Goal: Complete application form

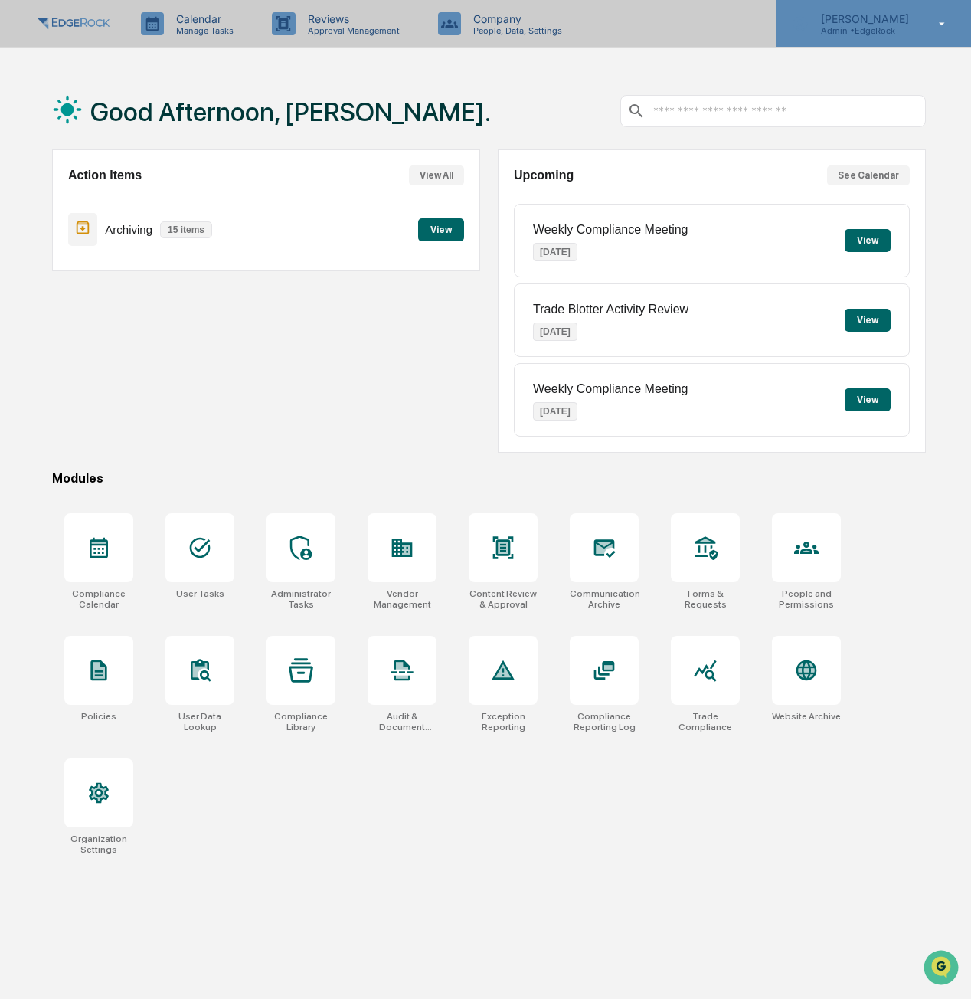
click at [878, 44] on div "[PERSON_NAME] Admin • [GEOGRAPHIC_DATA]" at bounding box center [873, 23] width 195 height 47
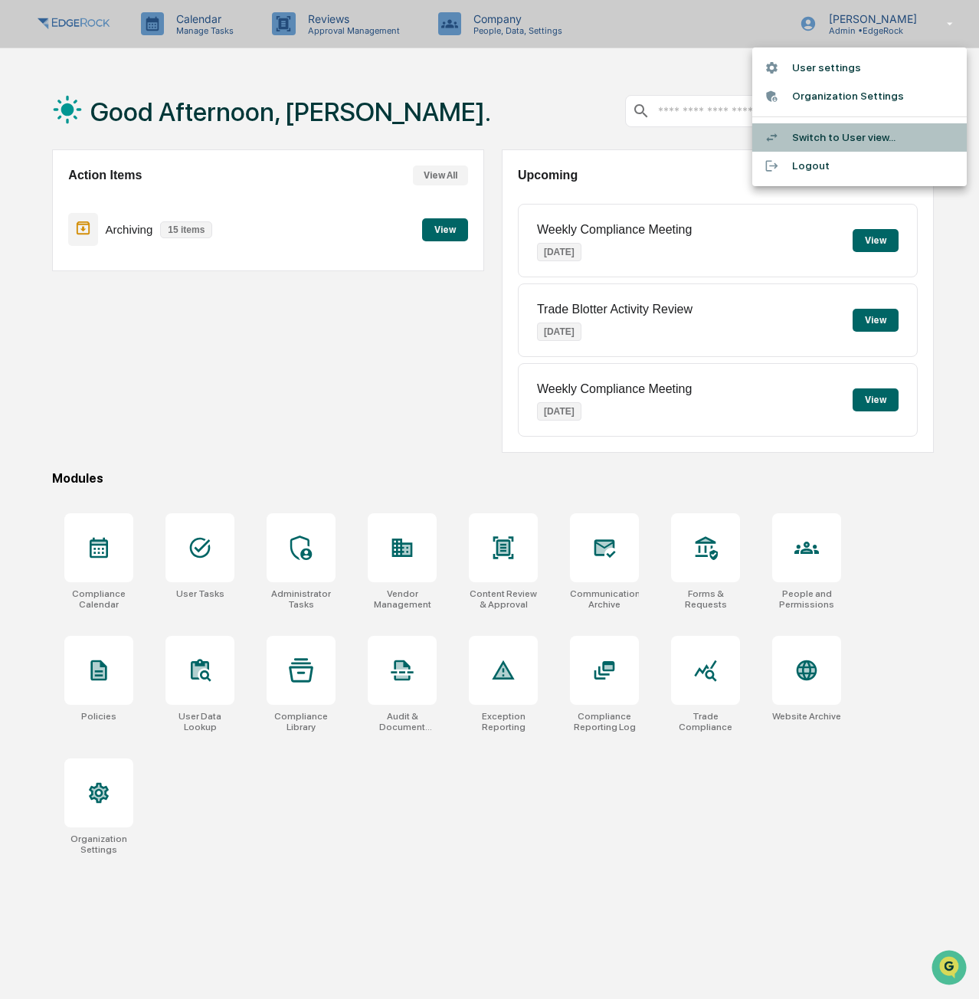
click at [819, 135] on li "Switch to User view..." at bounding box center [859, 137] width 214 height 28
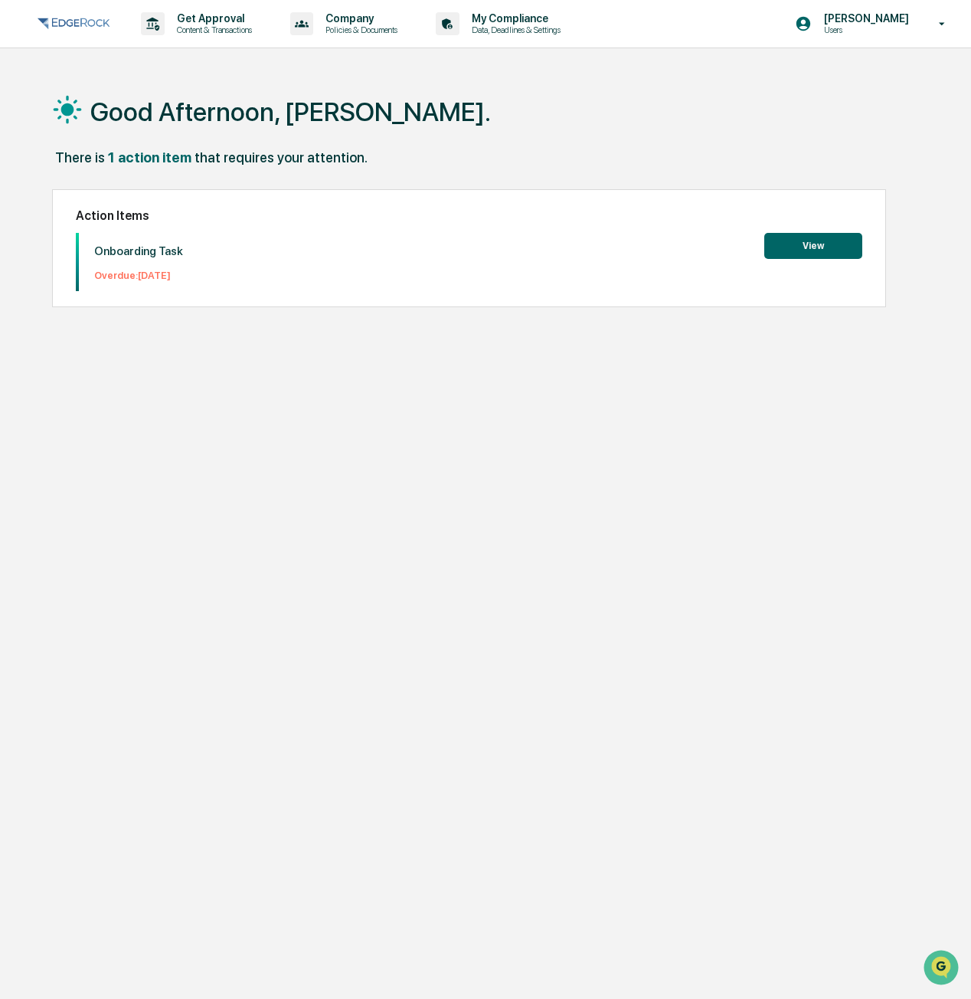
click at [823, 249] on button "View" at bounding box center [813, 246] width 98 height 26
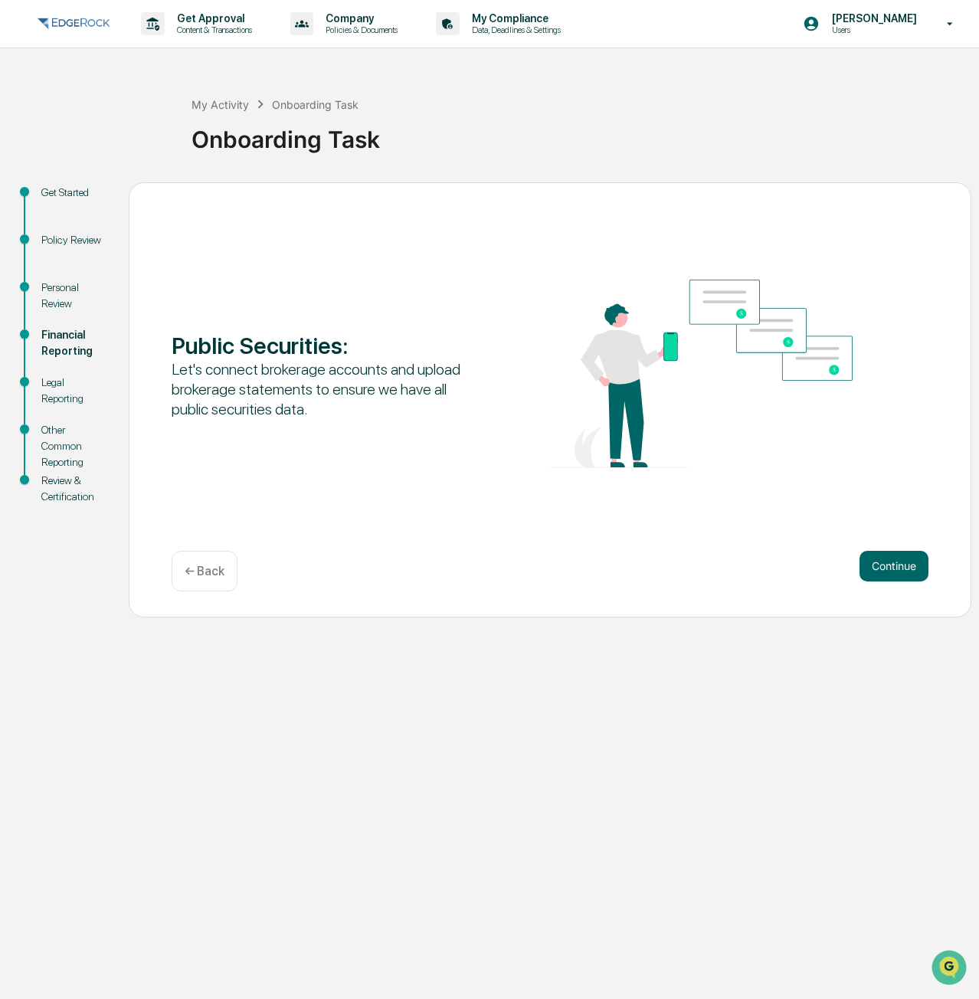
click at [216, 580] on div "← Back" at bounding box center [205, 571] width 66 height 41
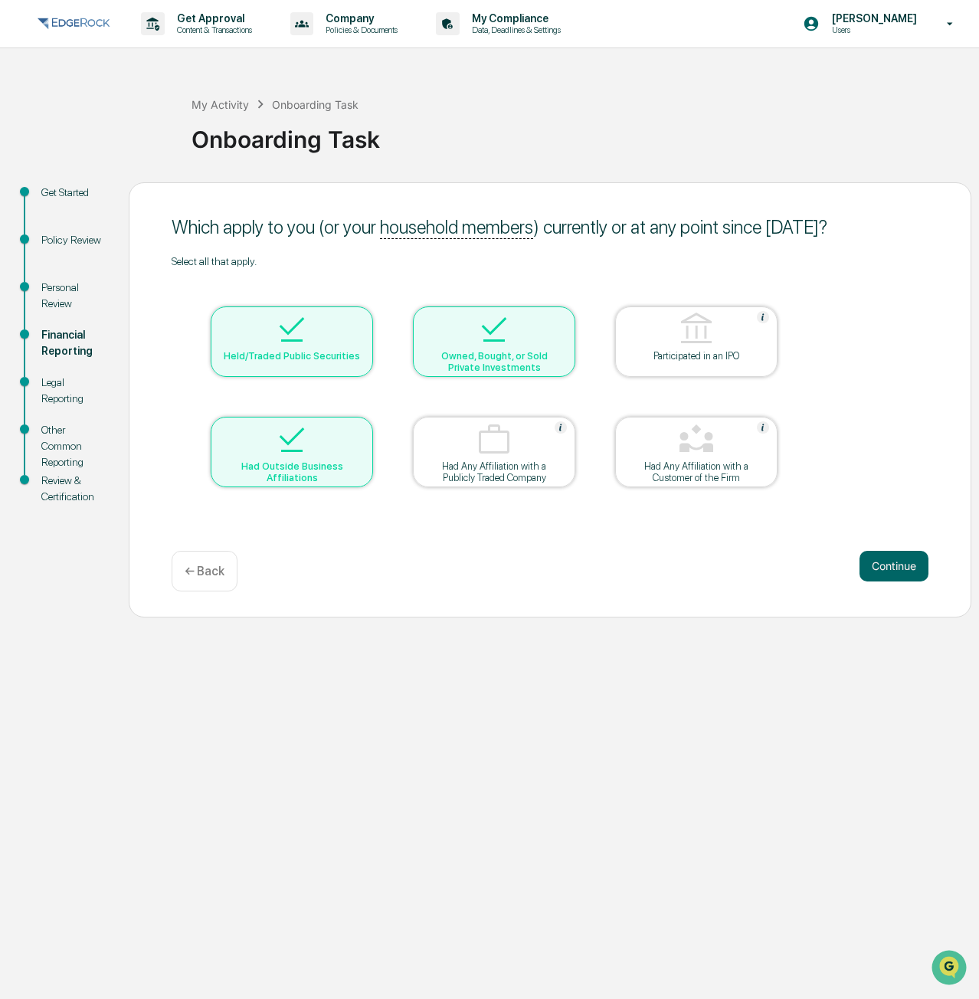
click at [308, 473] on div "Had Outside Business Affiliations" at bounding box center [292, 471] width 138 height 23
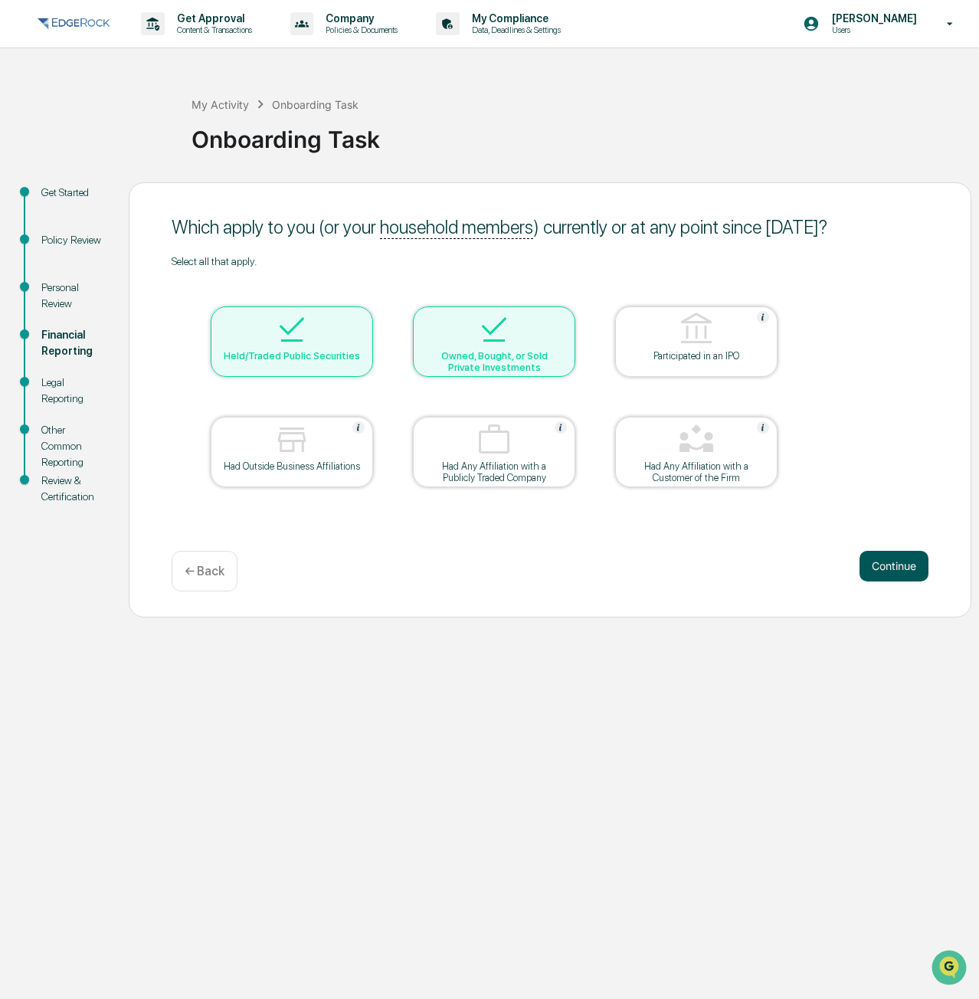
click at [917, 577] on button "Continue" at bounding box center [893, 566] width 69 height 31
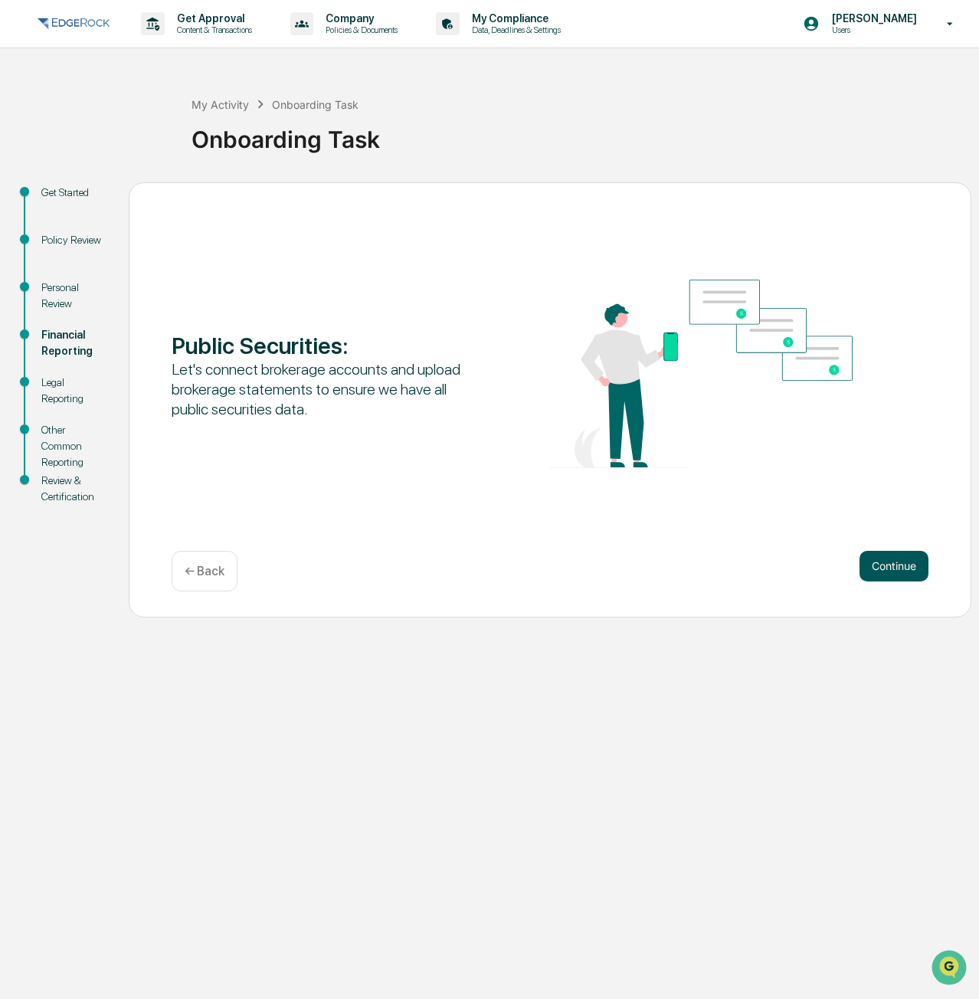
click at [881, 567] on button "Continue" at bounding box center [893, 566] width 69 height 31
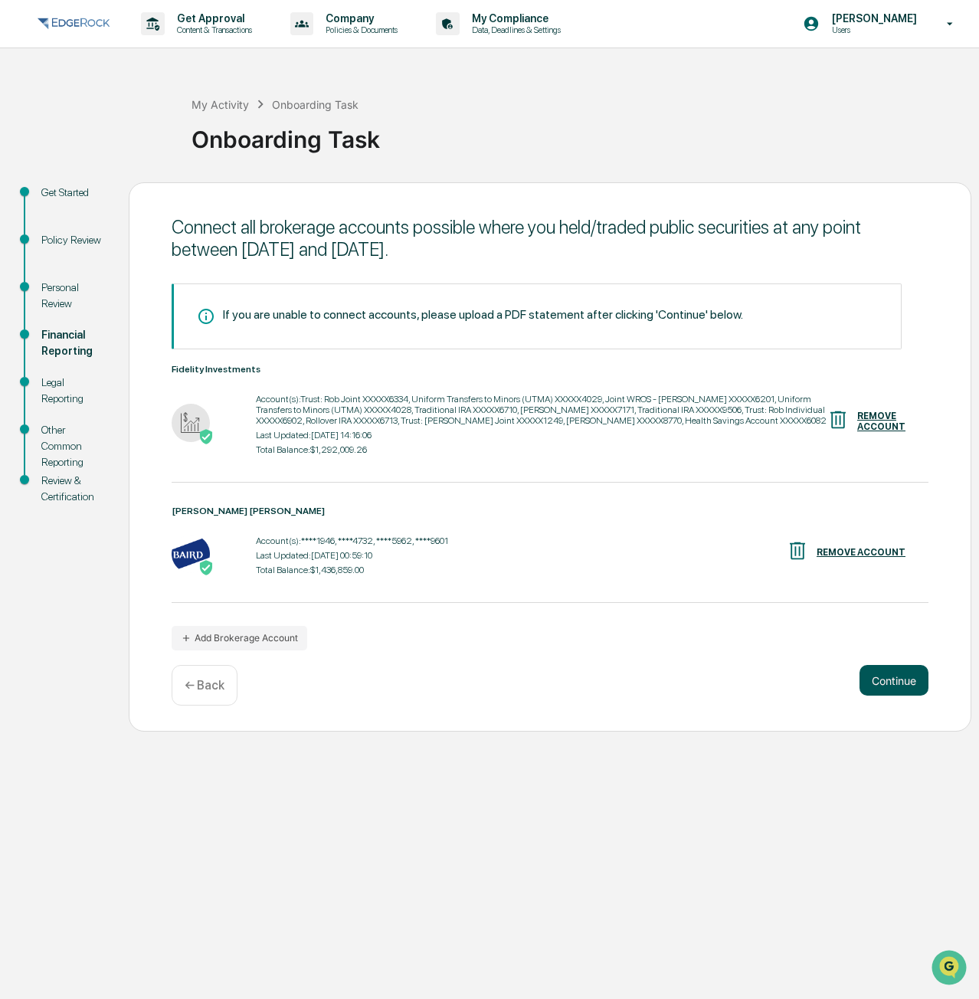
click at [898, 677] on button "Continue" at bounding box center [893, 680] width 69 height 31
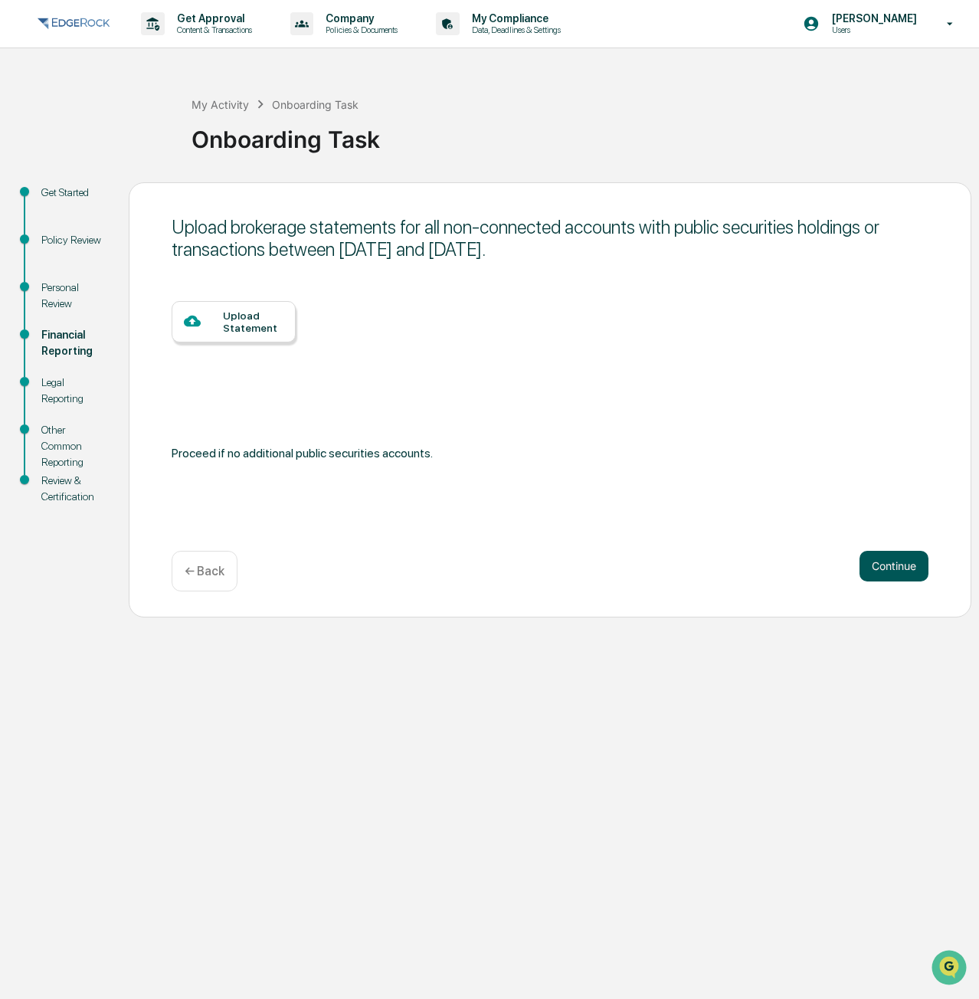
click at [914, 559] on button "Continue" at bounding box center [893, 566] width 69 height 31
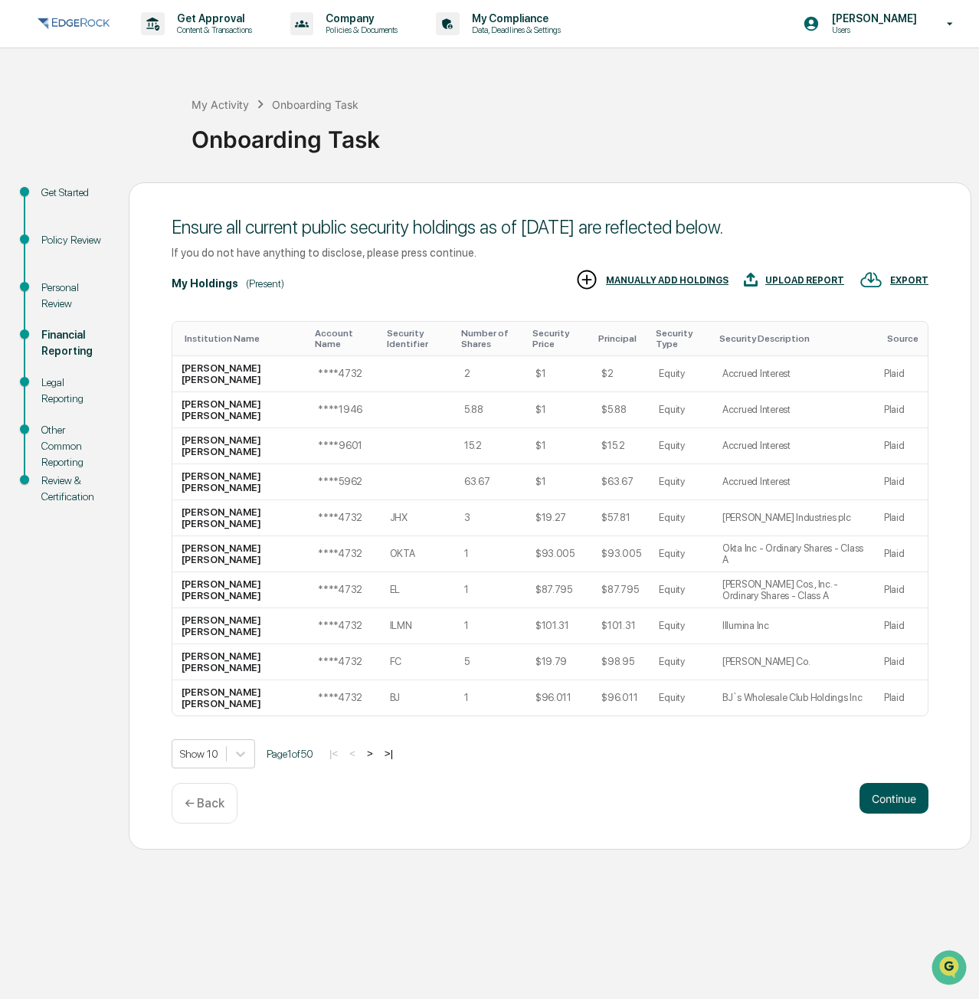
click at [884, 805] on button "Continue" at bounding box center [893, 798] width 69 height 31
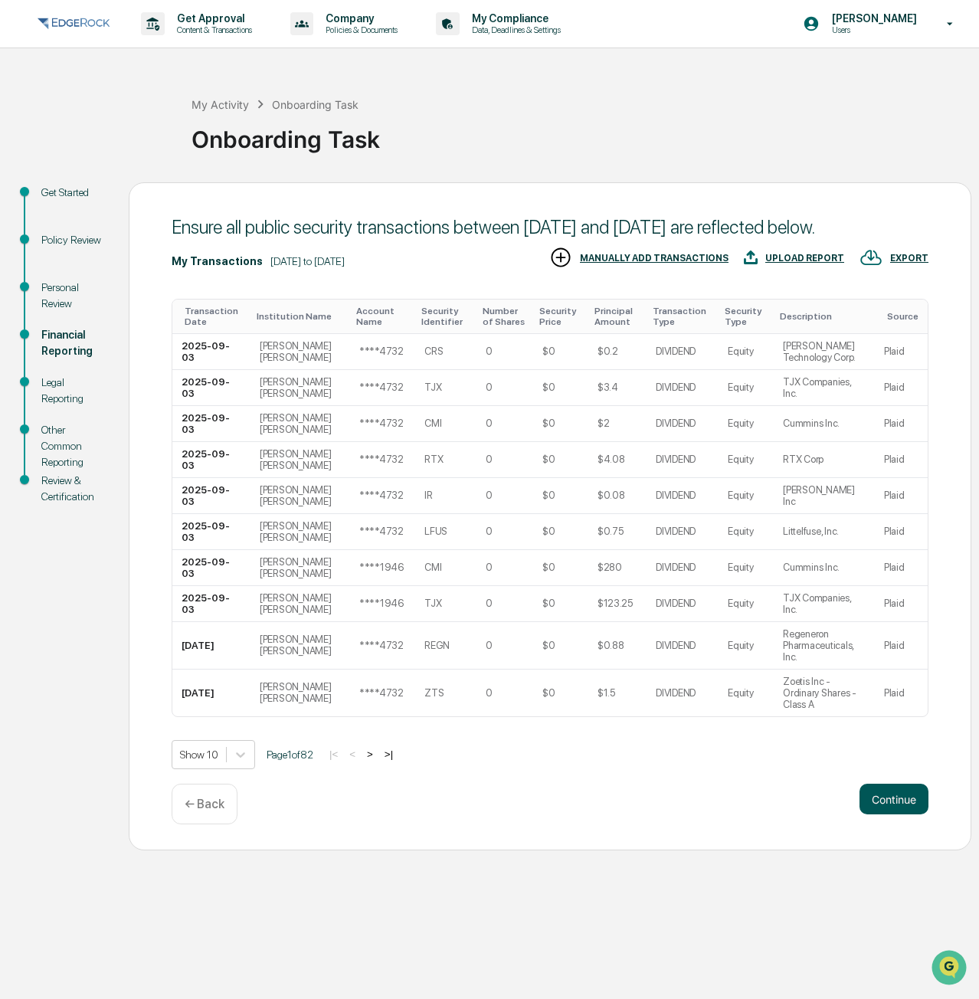
click at [897, 814] on button "Continue" at bounding box center [893, 798] width 69 height 31
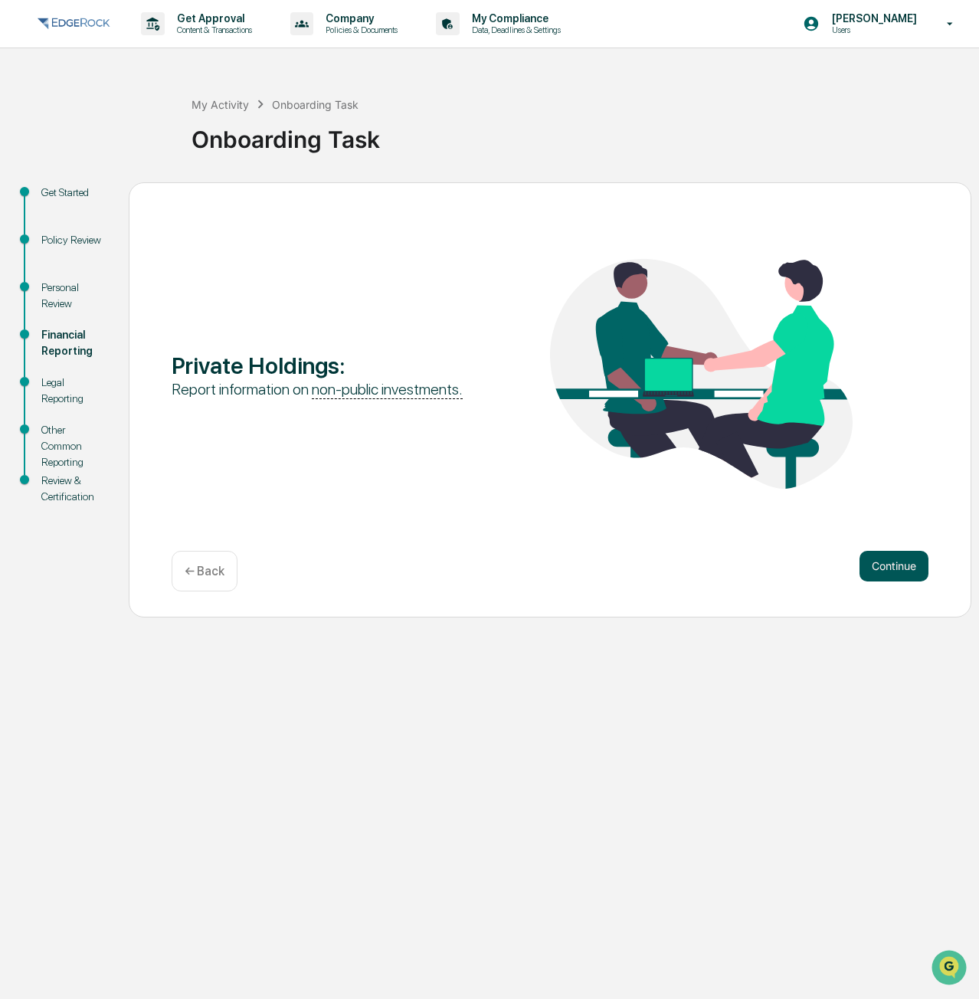
click at [917, 564] on button "Continue" at bounding box center [893, 566] width 69 height 31
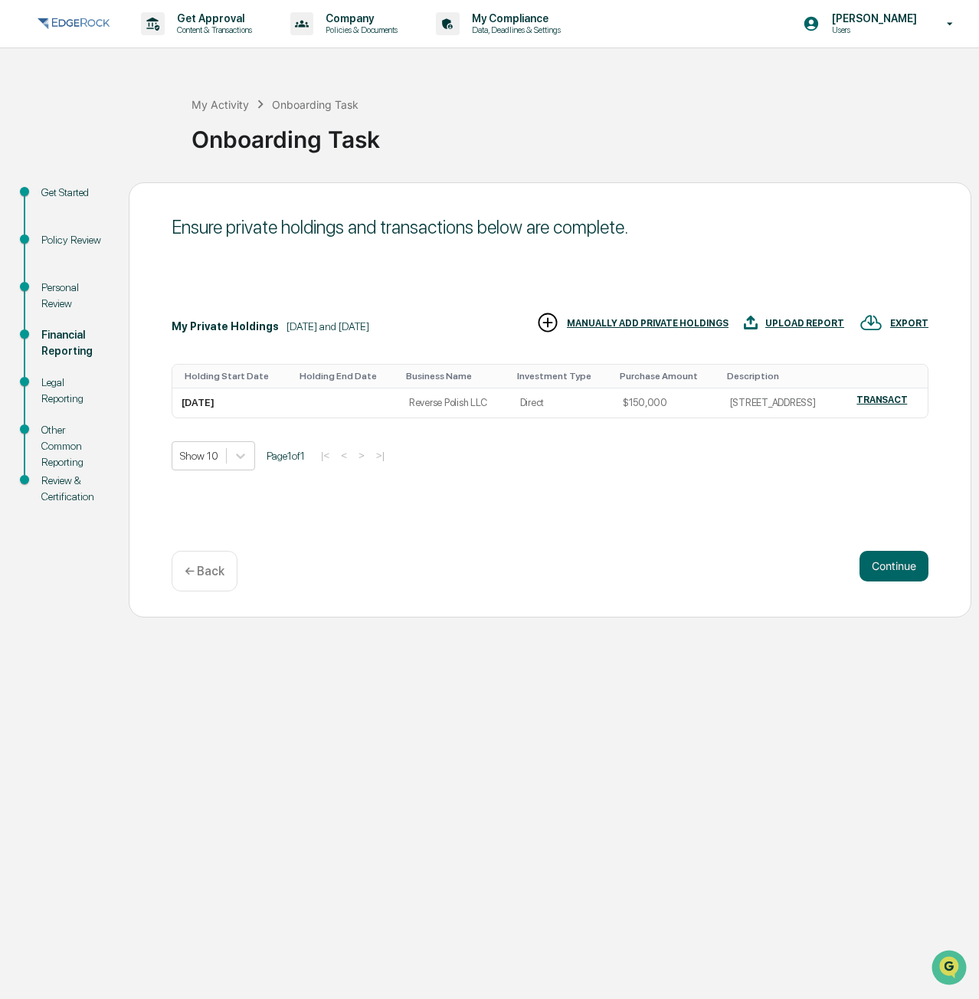
click at [688, 329] on div "MANUALLY ADD PRIVATE HOLDINGS" at bounding box center [648, 323] width 162 height 11
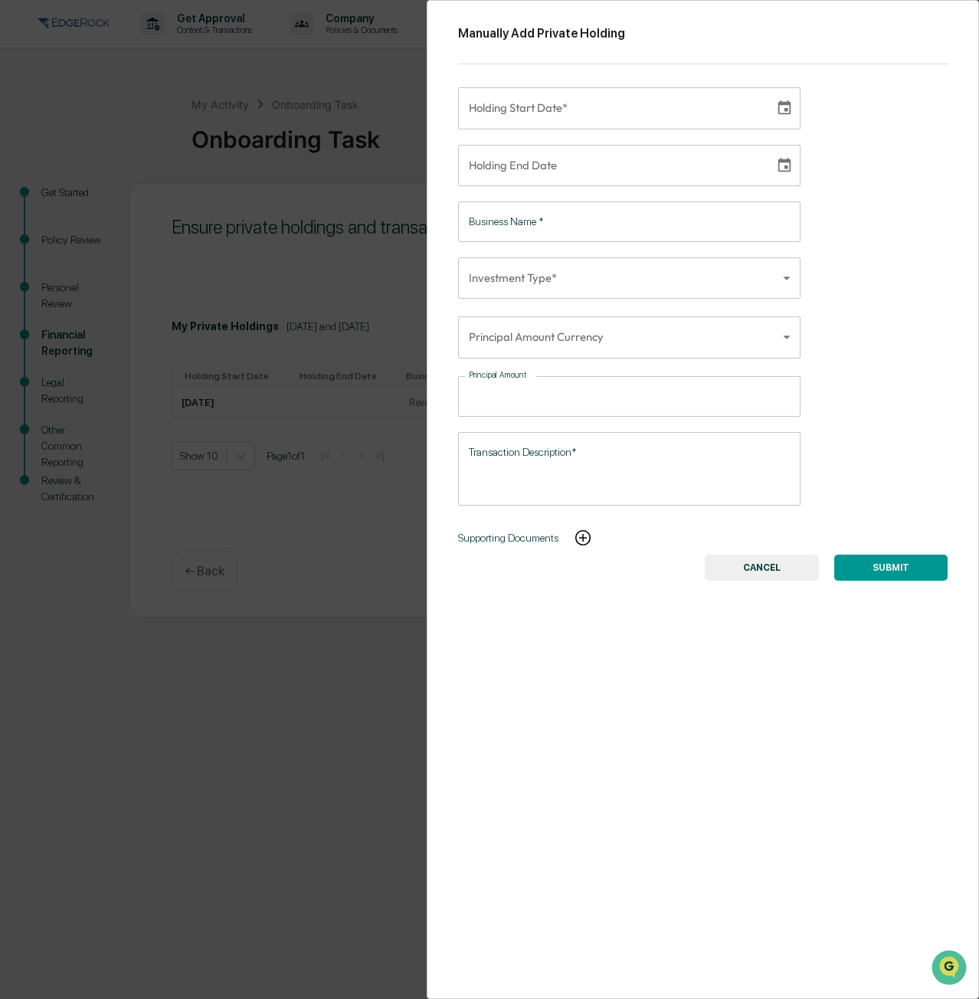
click at [776, 110] on icon "Choose date" at bounding box center [784, 108] width 17 height 17
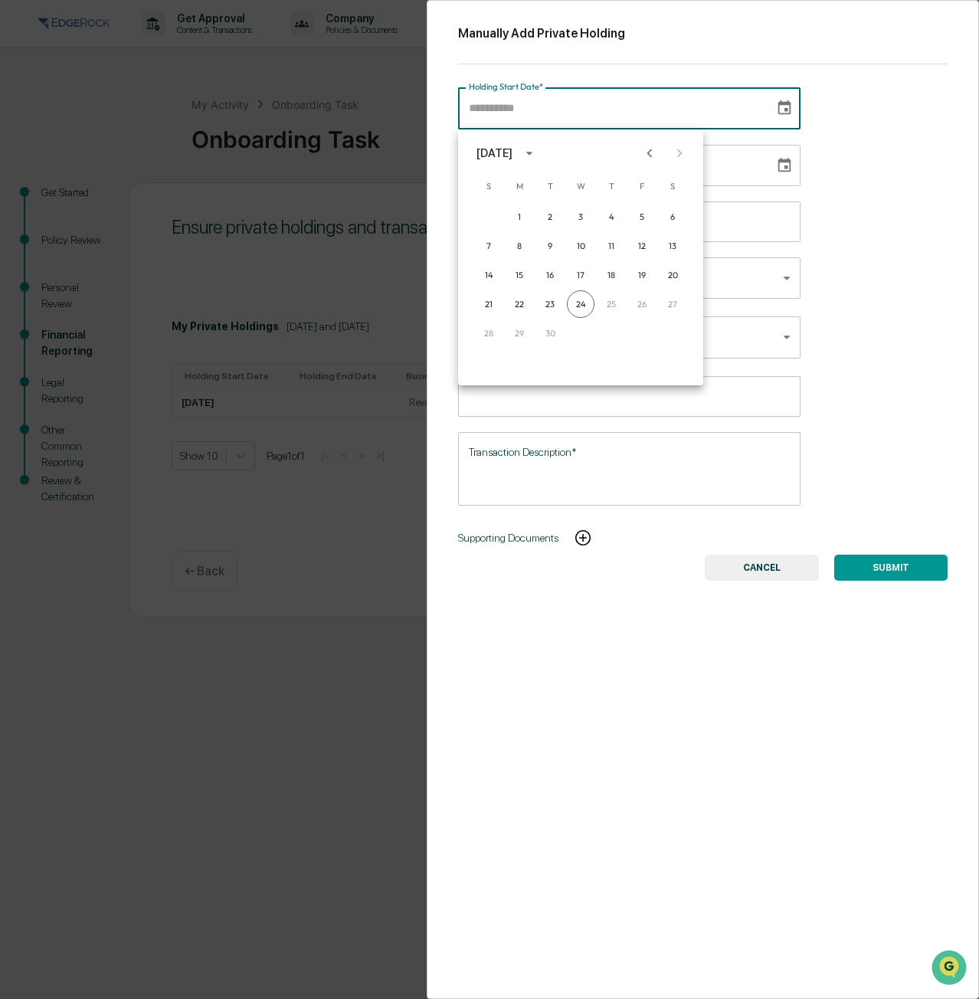
click at [653, 155] on icon "Previous month" at bounding box center [649, 153] width 17 height 17
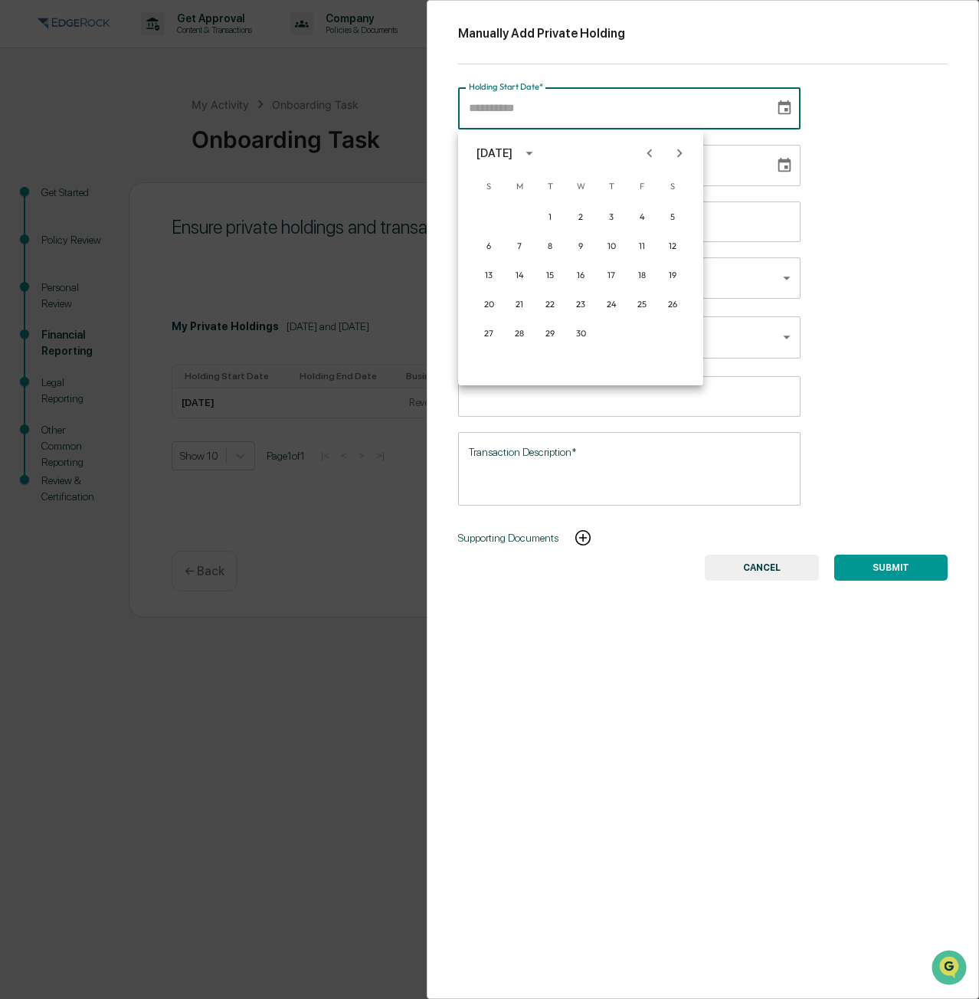
click at [653, 155] on icon "Previous month" at bounding box center [649, 153] width 17 height 17
click at [522, 244] on button "6" at bounding box center [519, 246] width 28 height 28
type input "**********"
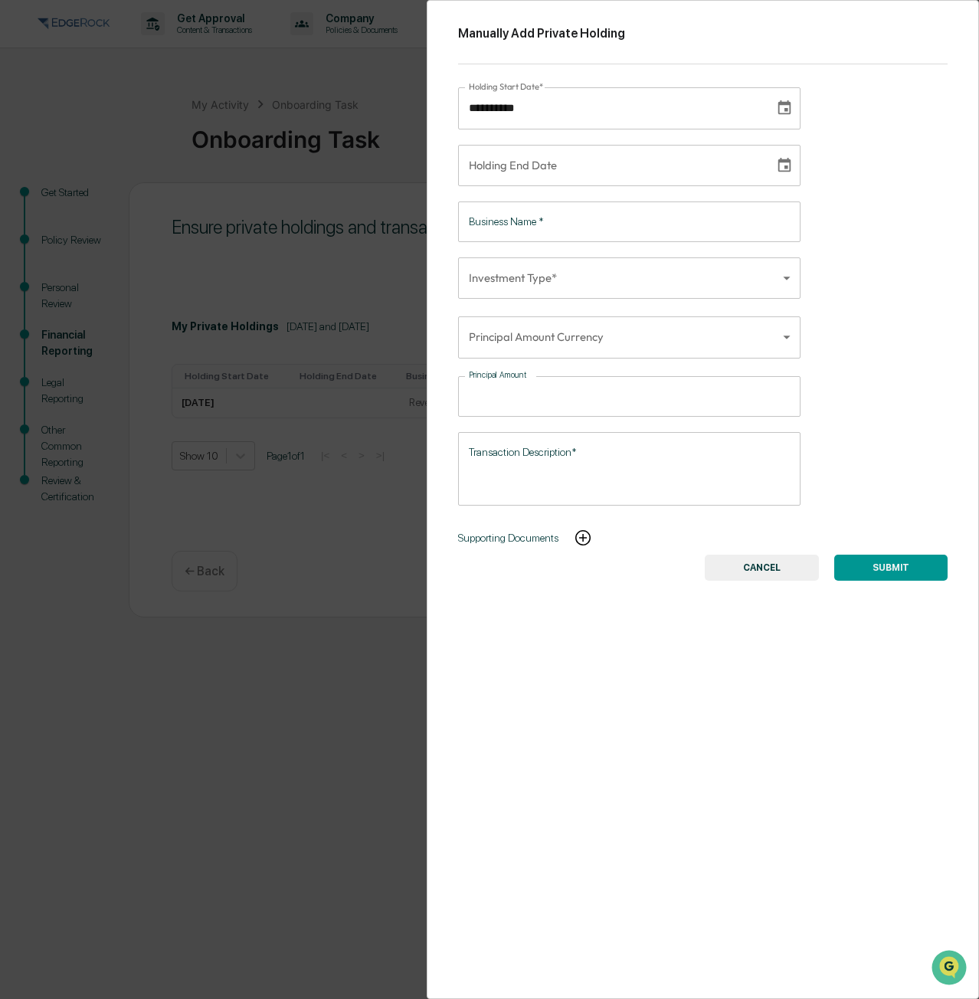
click at [688, 221] on input "Business Name   *" at bounding box center [629, 221] width 342 height 41
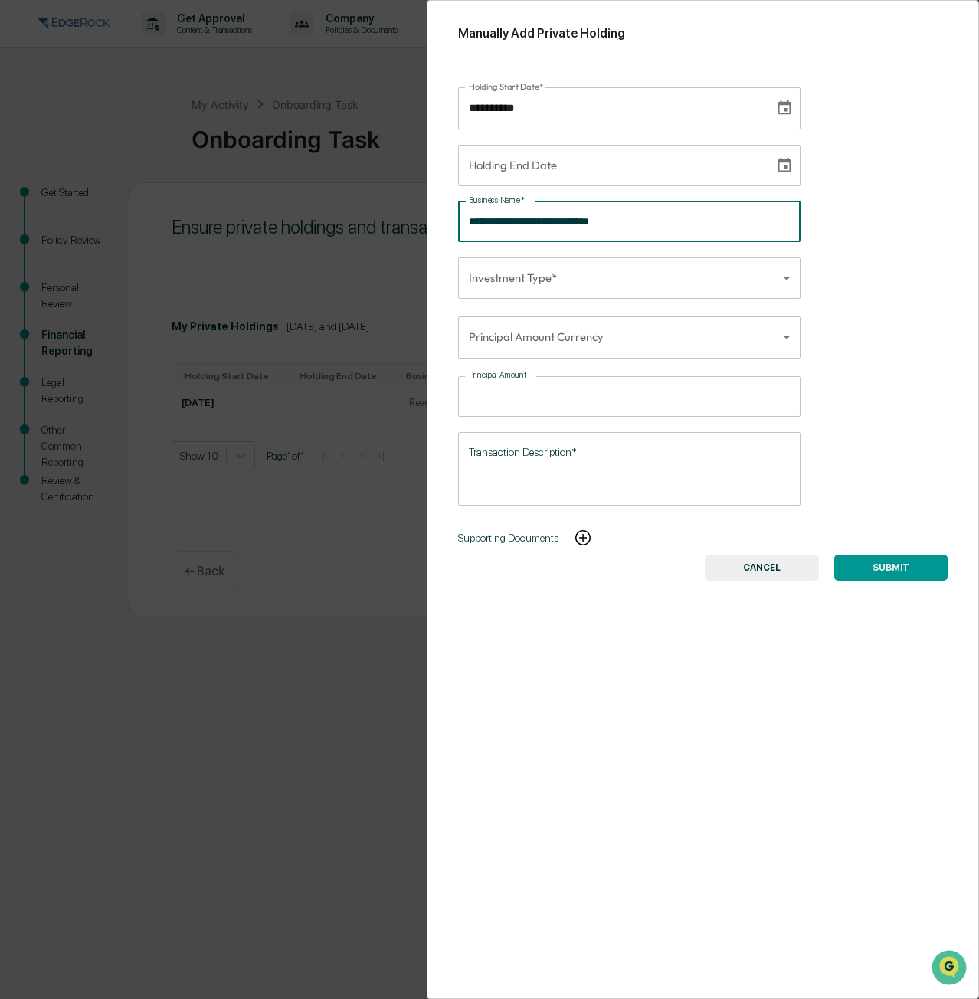
type input "**********"
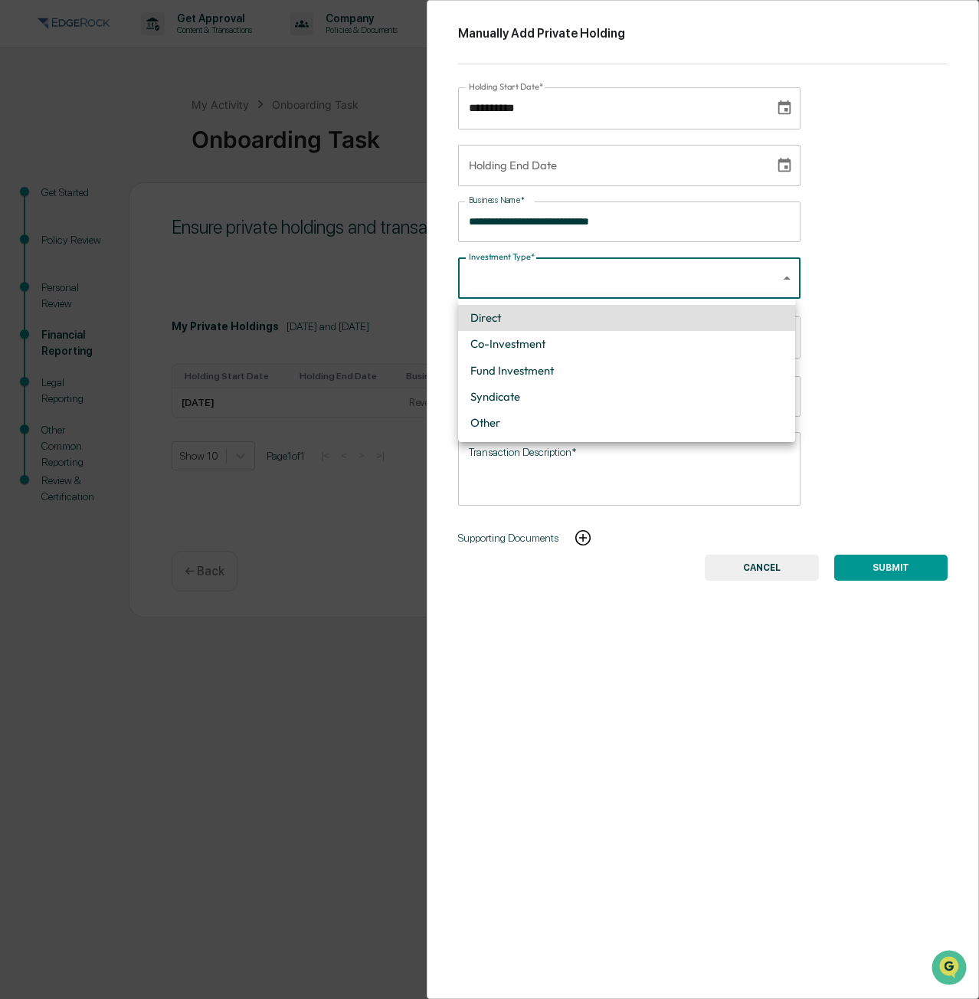
click at [661, 287] on body "**********" at bounding box center [489, 499] width 979 height 999
click at [646, 308] on li "Direct" at bounding box center [626, 318] width 337 height 26
type input "******"
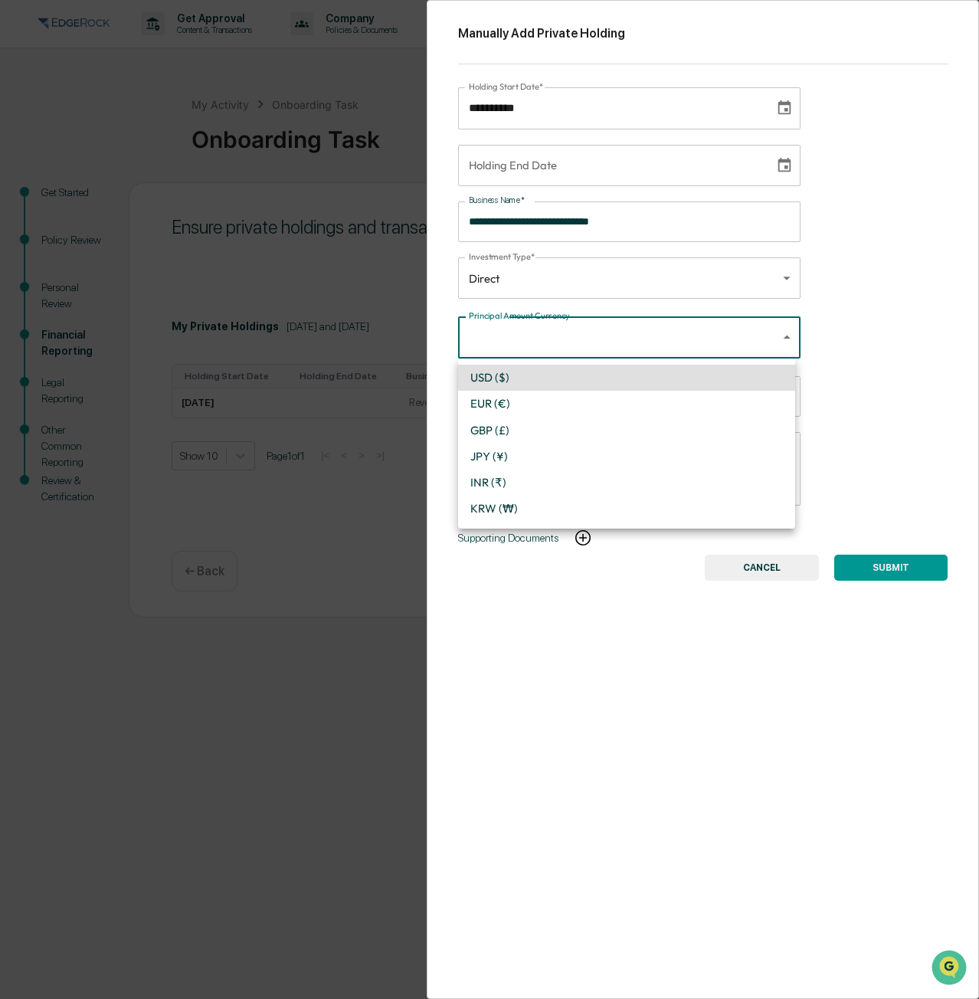
click at [635, 338] on body "**********" at bounding box center [489, 499] width 979 height 999
click at [629, 266] on div at bounding box center [489, 499] width 979 height 999
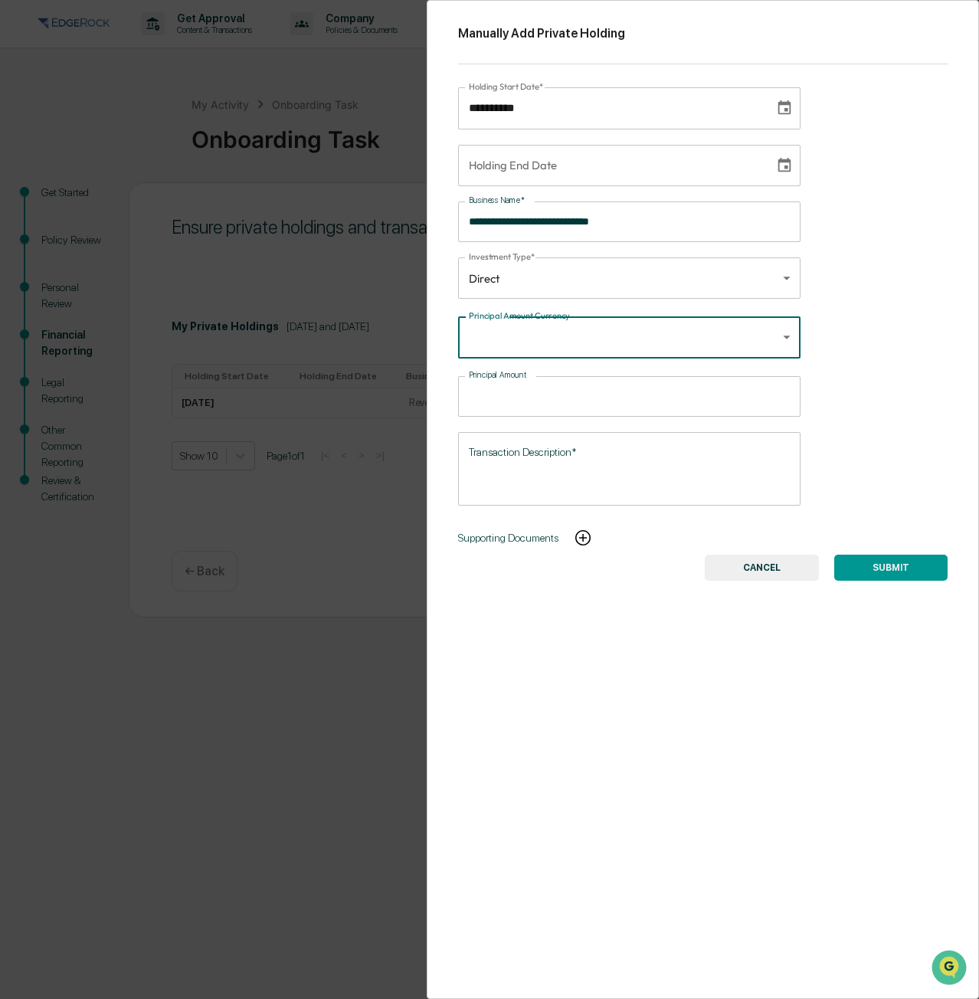
click at [629, 266] on body "**********" at bounding box center [489, 499] width 979 height 999
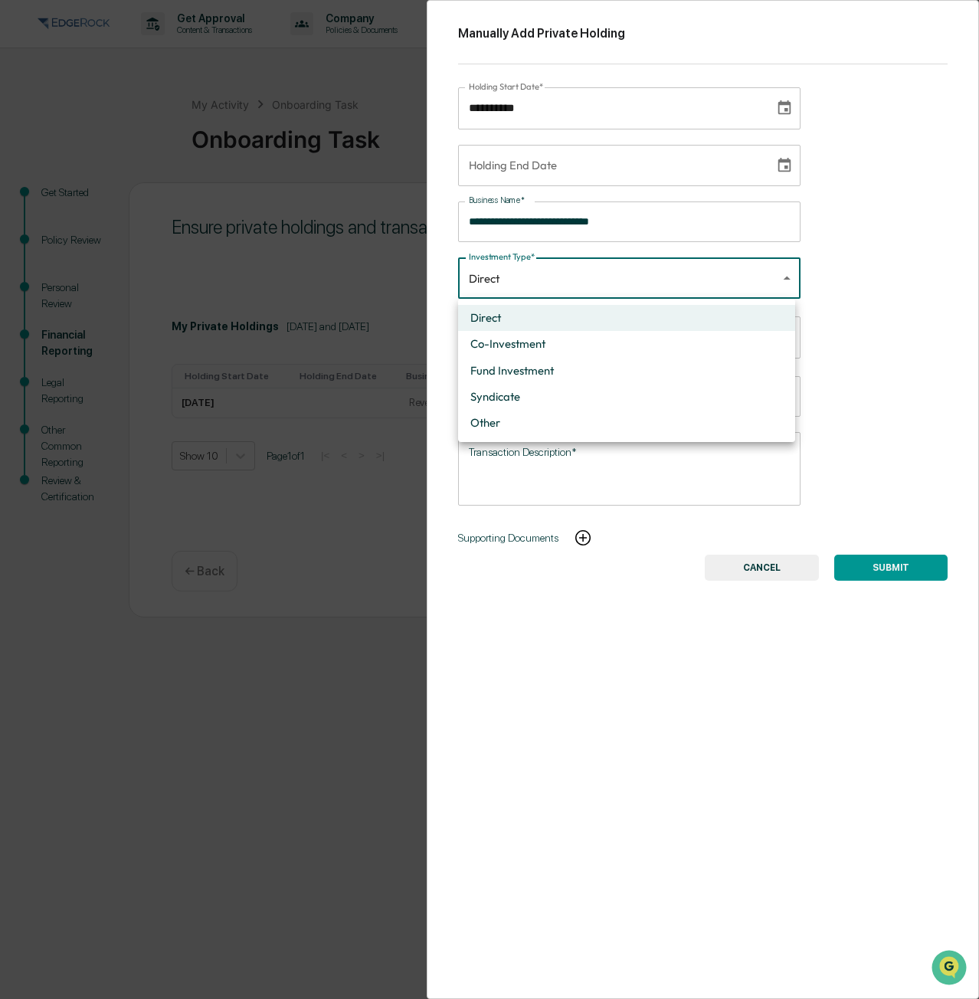
click at [926, 297] on div at bounding box center [489, 499] width 979 height 999
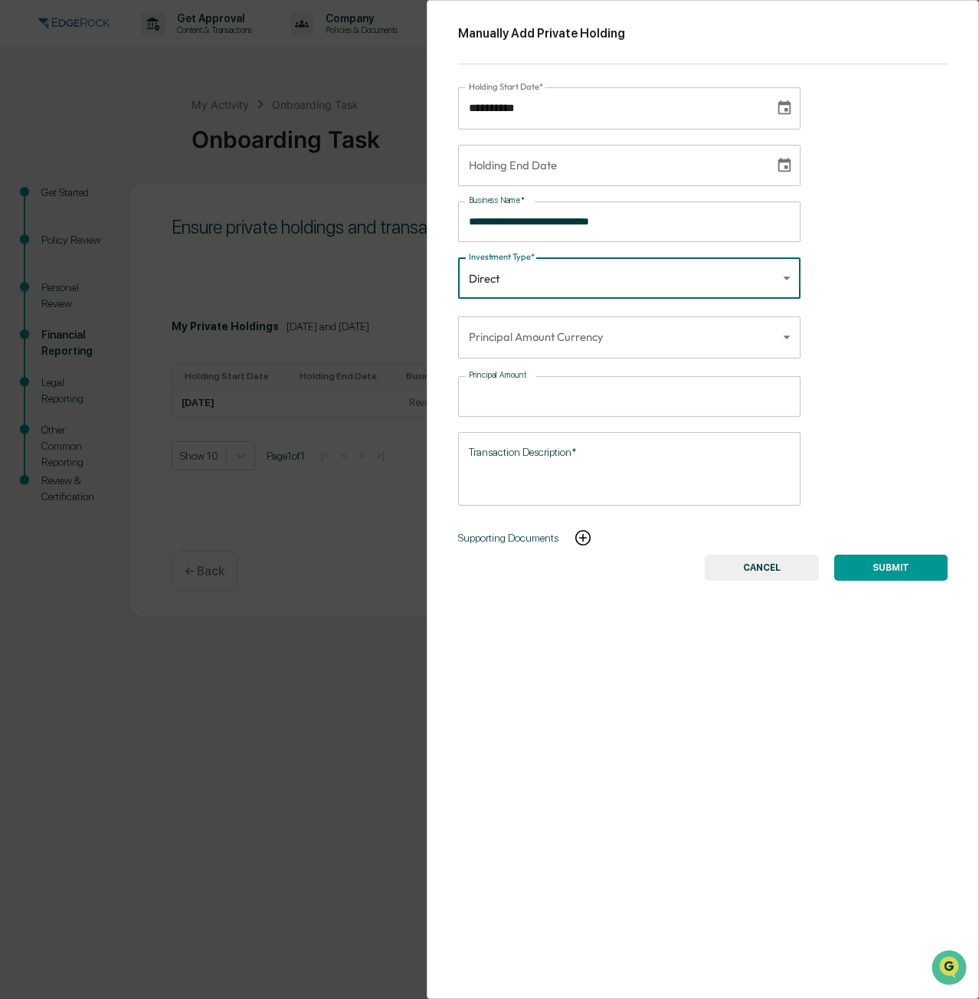
click at [606, 350] on body "**********" at bounding box center [489, 499] width 979 height 999
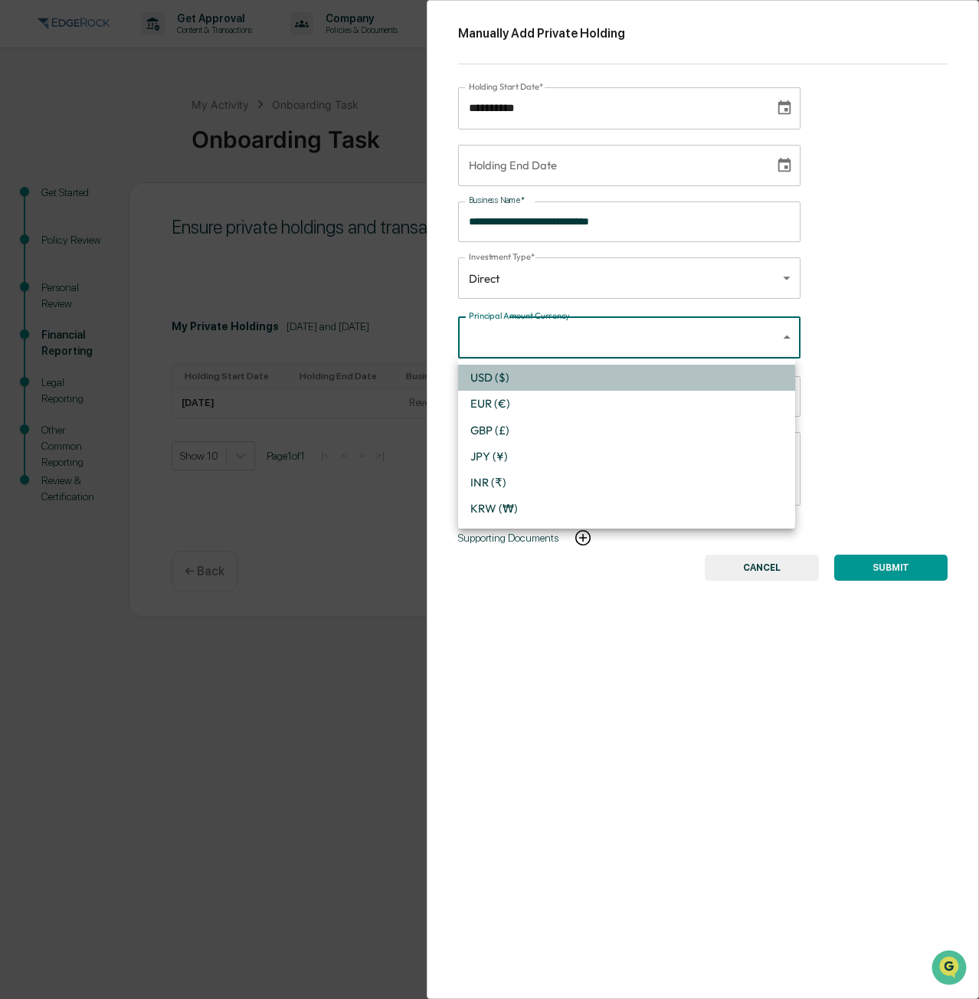
click at [579, 377] on li "USD ($)" at bounding box center [626, 378] width 337 height 26
type input "*"
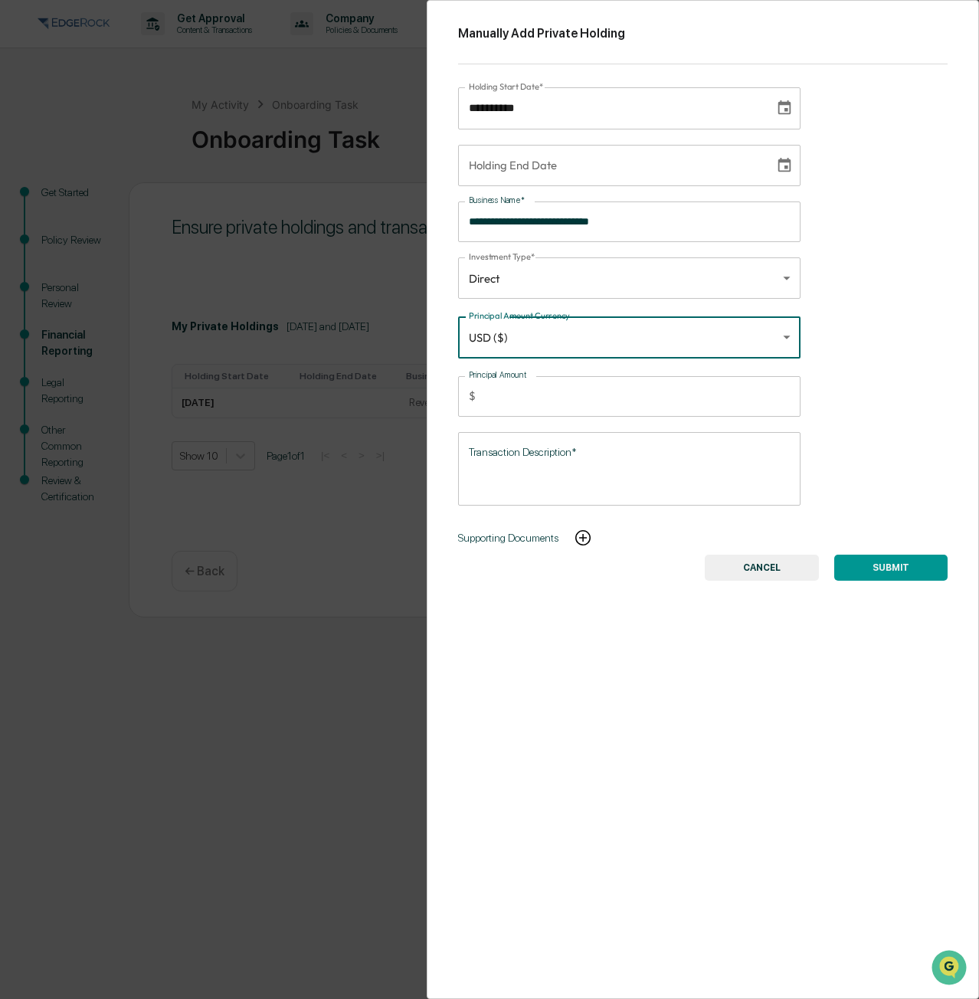
click at [574, 388] on input "Principal Amount" at bounding box center [641, 396] width 319 height 41
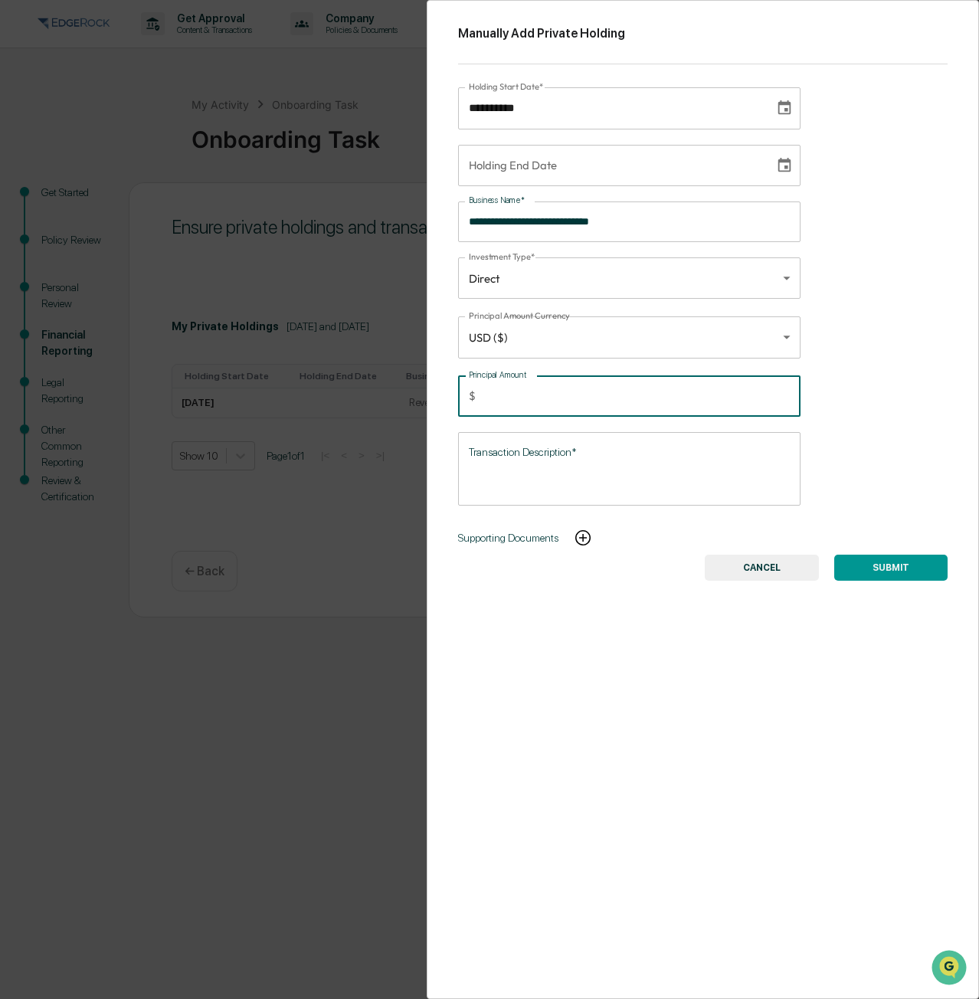
type input "******"
click at [574, 462] on textarea "Transaction Description*" at bounding box center [629, 468] width 321 height 48
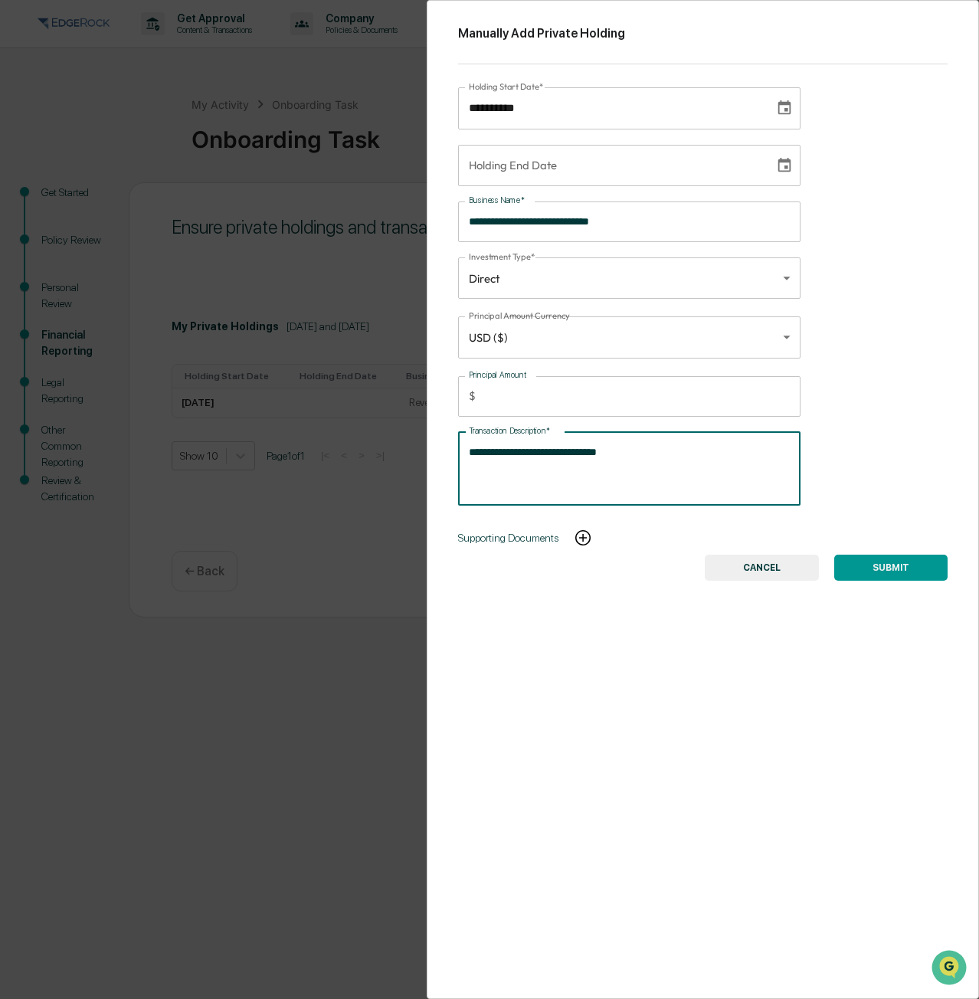
type textarea "**********"
click at [861, 571] on button "SUBMIT" at bounding box center [890, 567] width 113 height 26
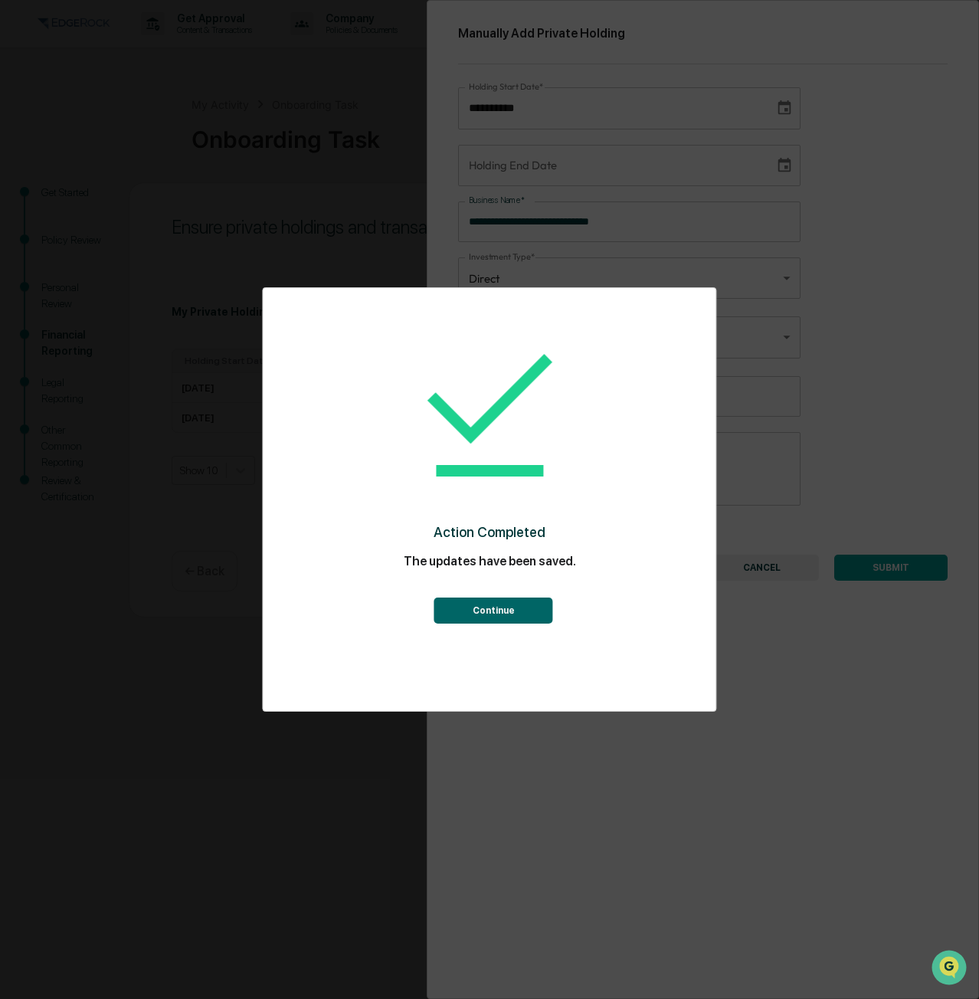
click at [505, 616] on button "Continue" at bounding box center [493, 610] width 119 height 26
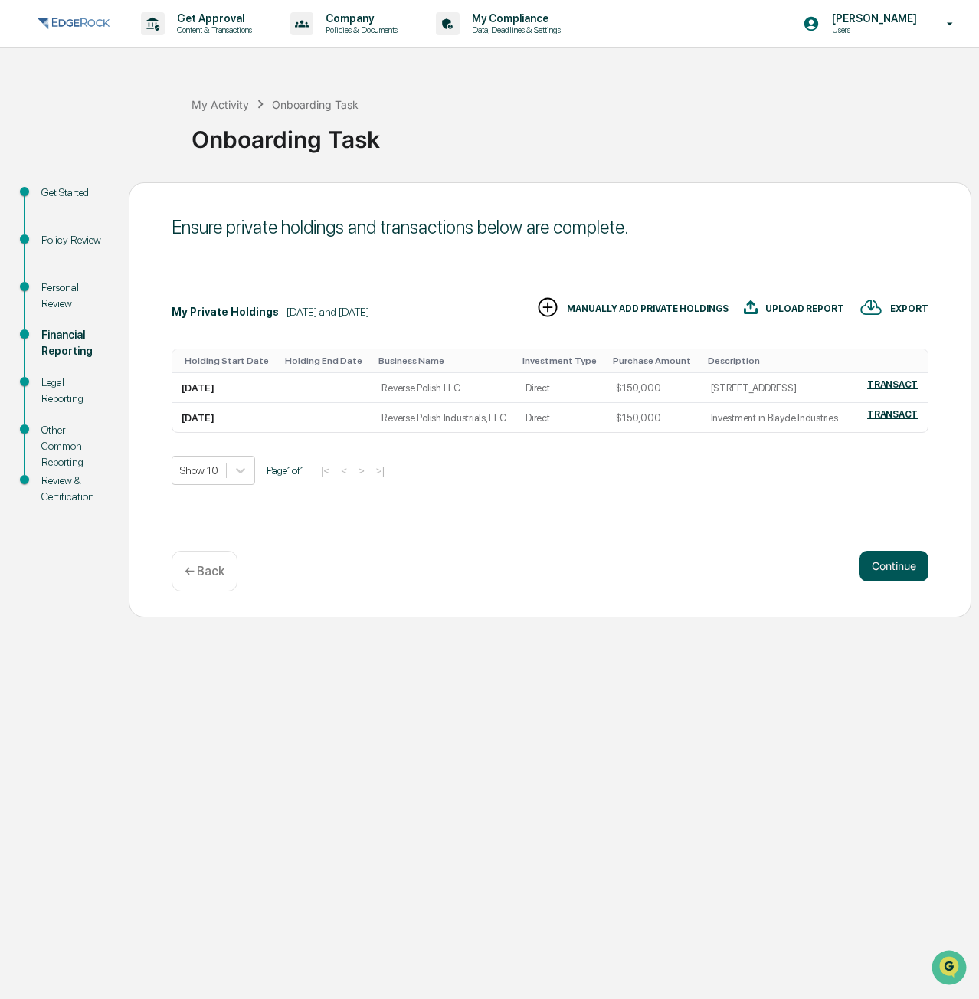
click at [887, 562] on button "Continue" at bounding box center [893, 566] width 69 height 31
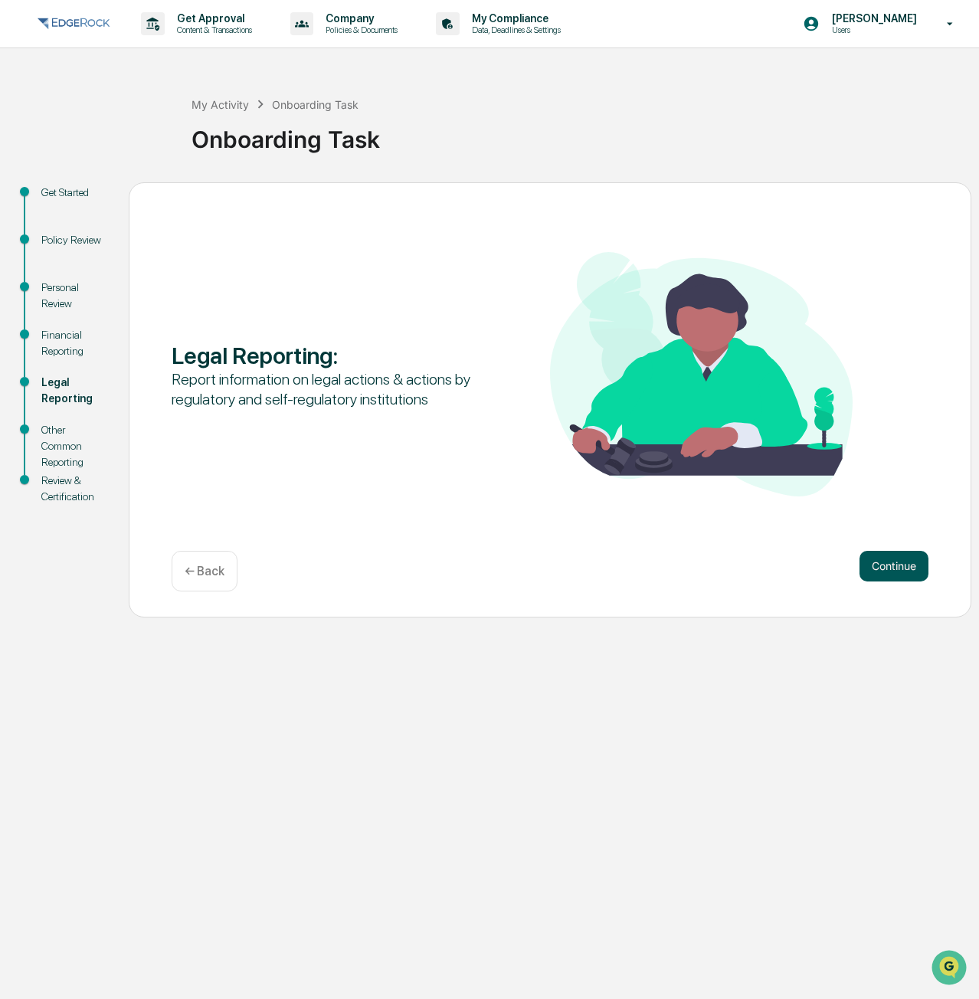
click at [888, 562] on button "Continue" at bounding box center [893, 566] width 69 height 31
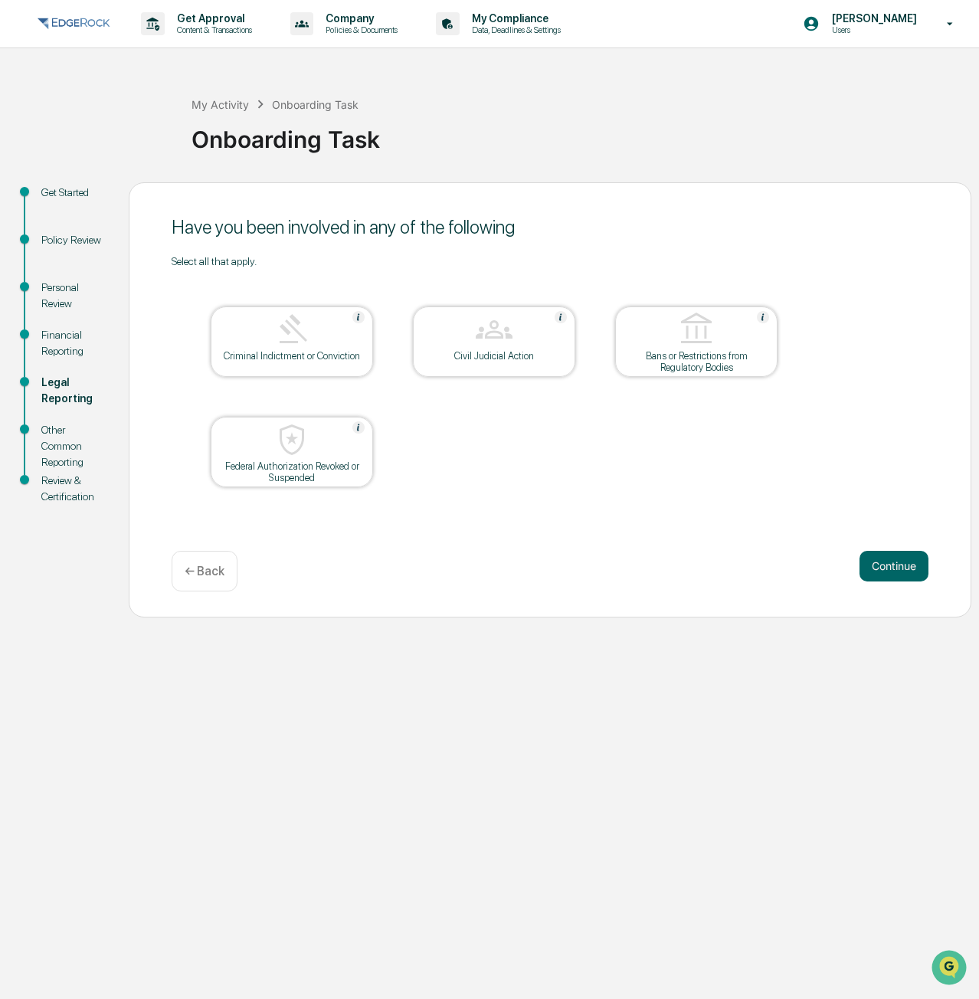
click at [888, 562] on button "Continue" at bounding box center [893, 566] width 69 height 31
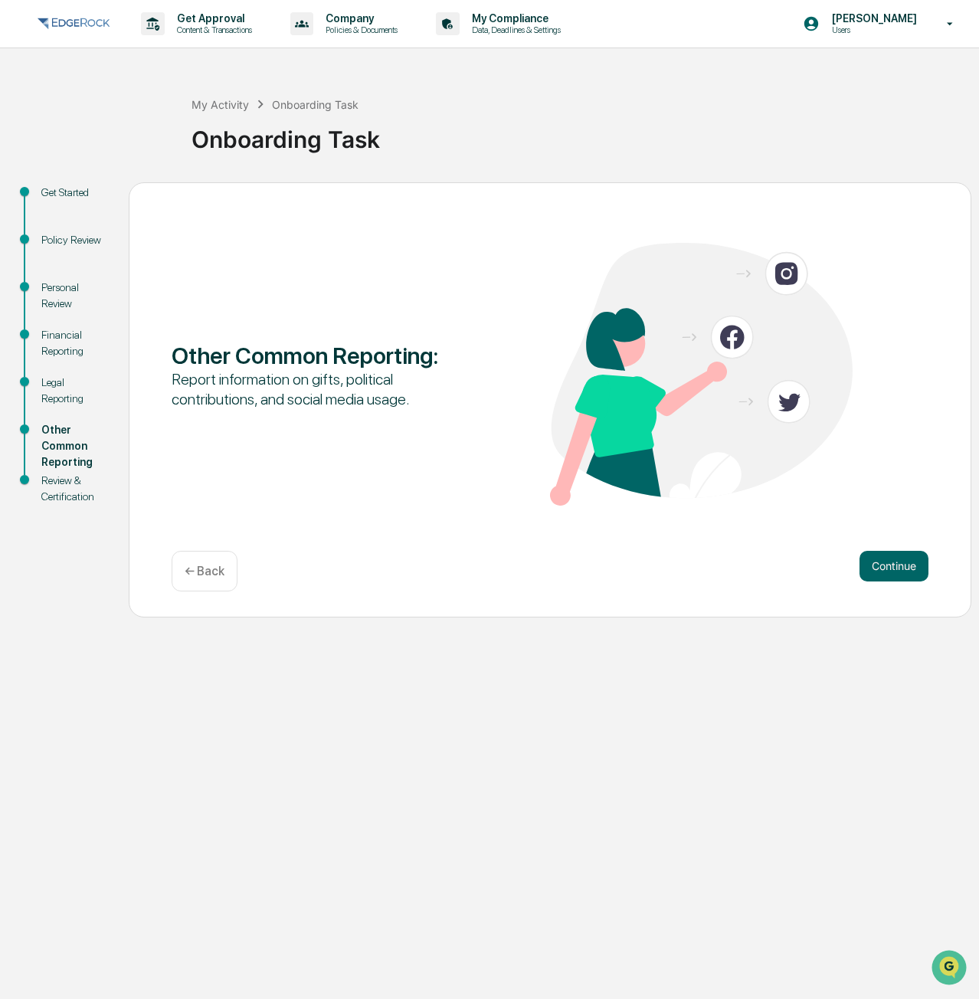
click at [888, 562] on button "Continue" at bounding box center [893, 566] width 69 height 31
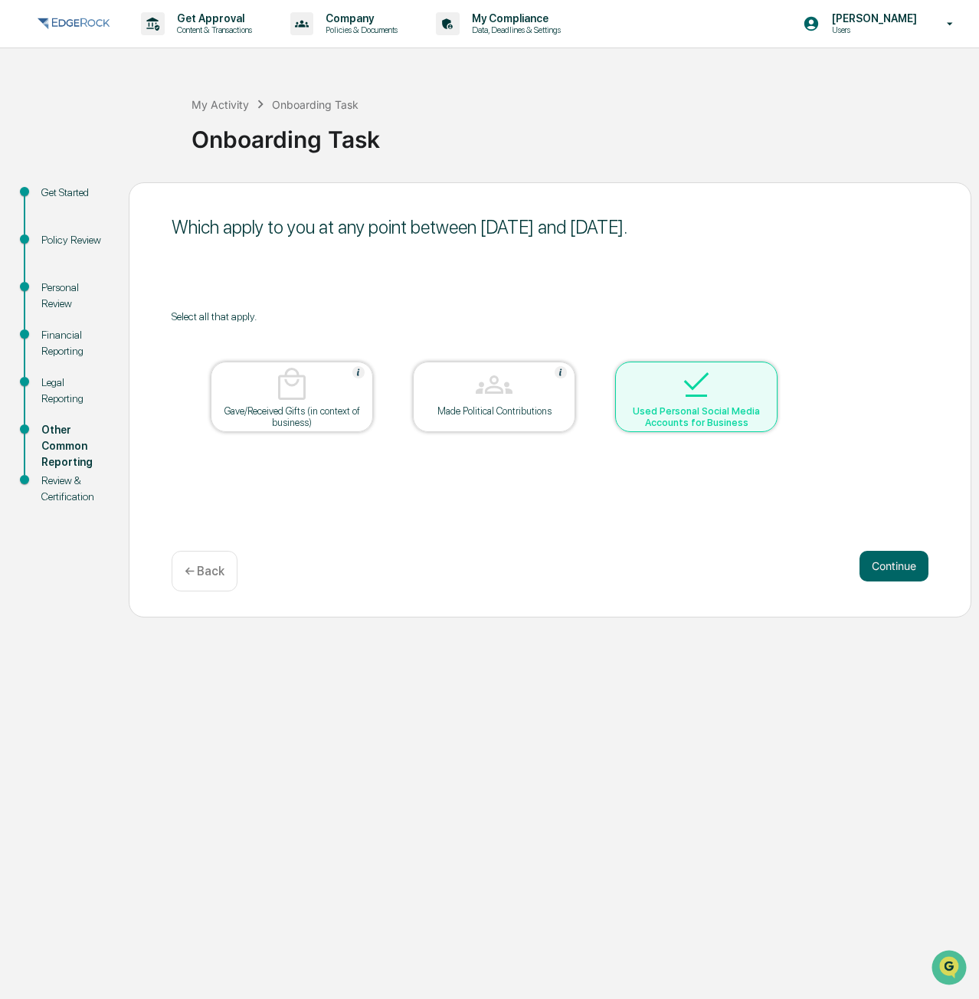
click at [888, 562] on button "Continue" at bounding box center [893, 566] width 69 height 31
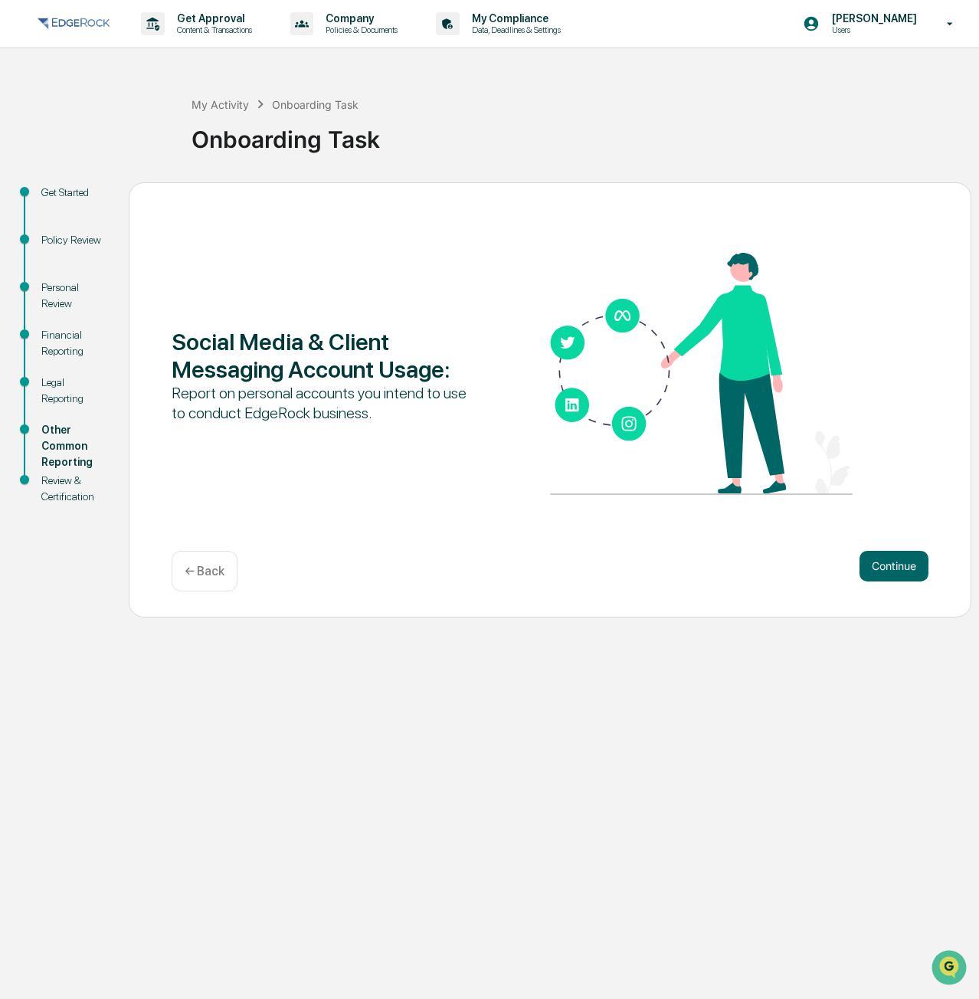
click at [888, 562] on button "Continue" at bounding box center [893, 566] width 69 height 31
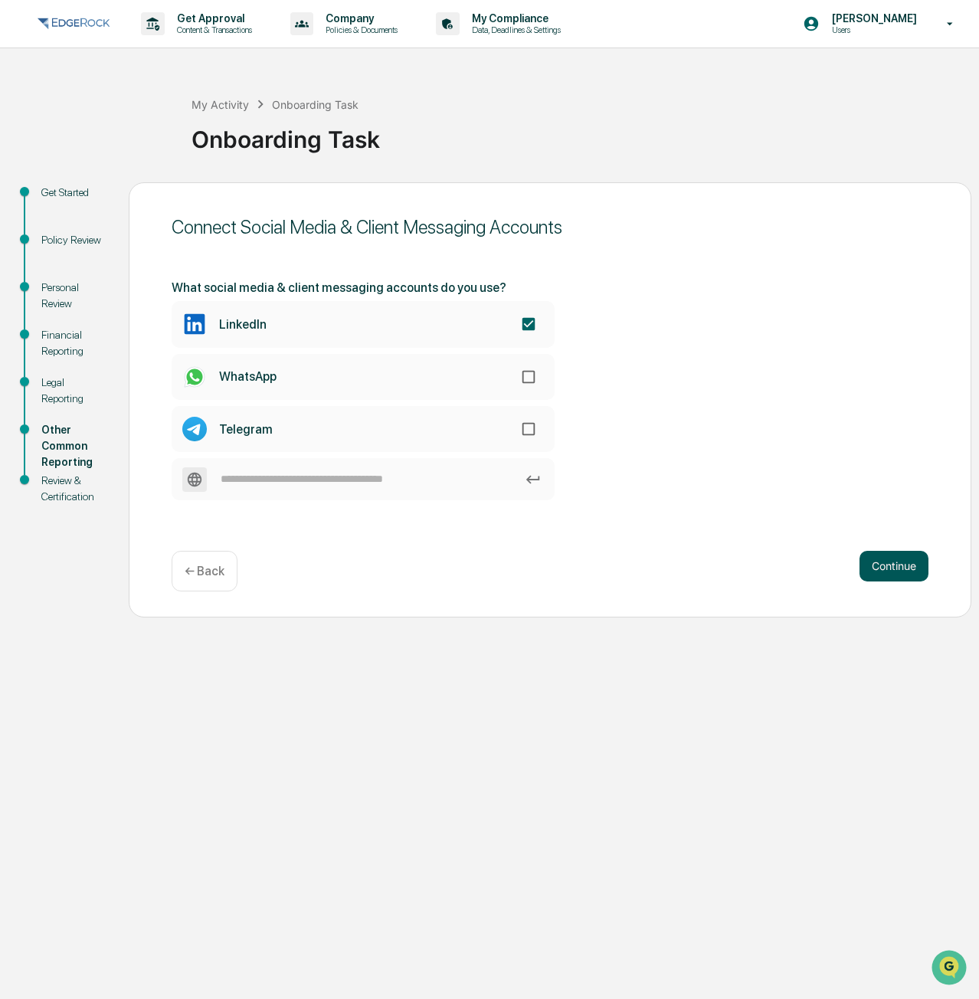
click at [897, 563] on button "Continue" at bounding box center [893, 566] width 69 height 31
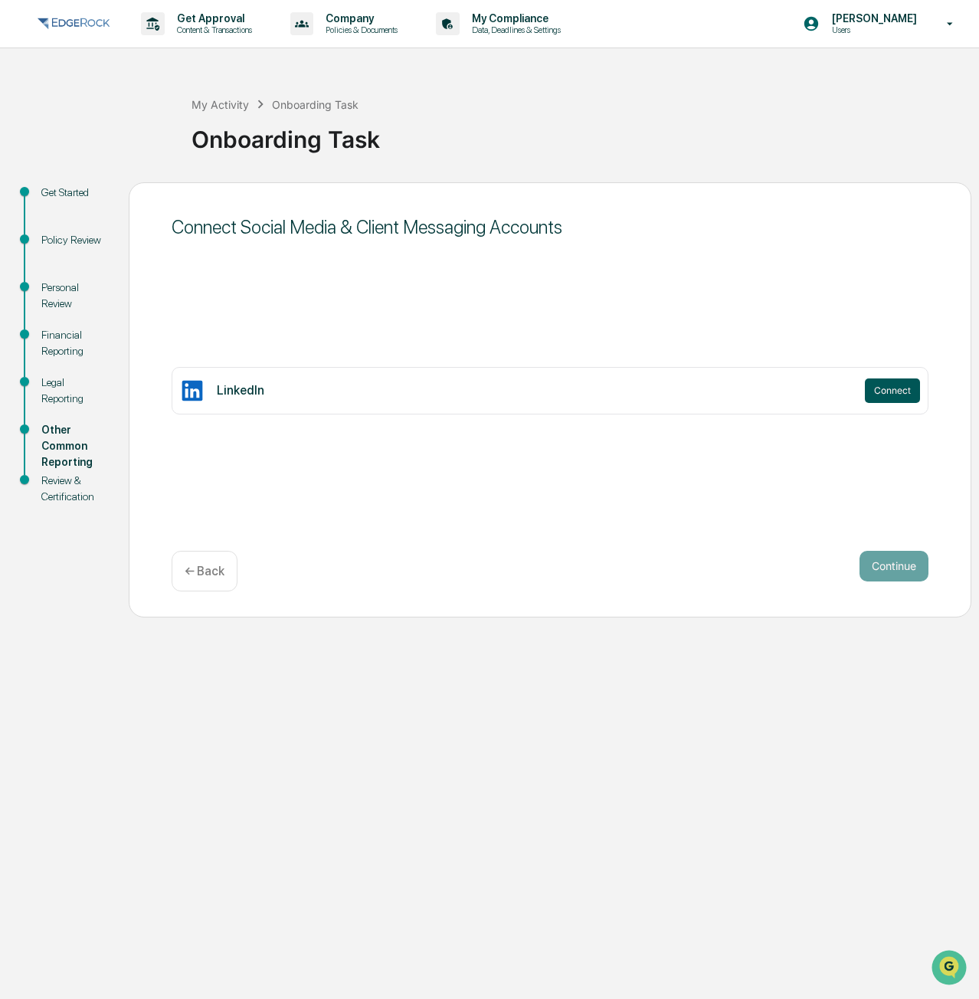
click at [891, 393] on button "Connect" at bounding box center [892, 390] width 55 height 25
click at [915, 381] on button "Connect" at bounding box center [892, 390] width 55 height 25
click at [188, 568] on p "← Back" at bounding box center [205, 571] width 40 height 15
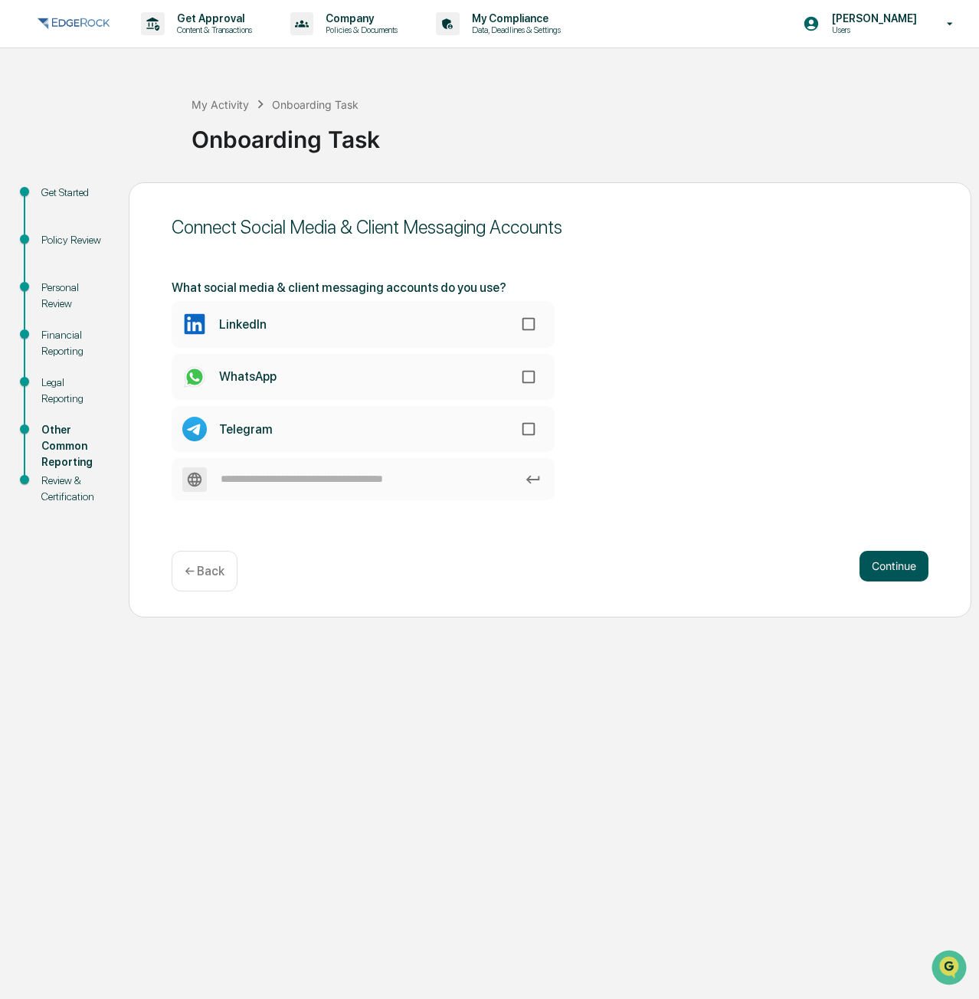
click at [899, 569] on button "Continue" at bounding box center [893, 566] width 69 height 31
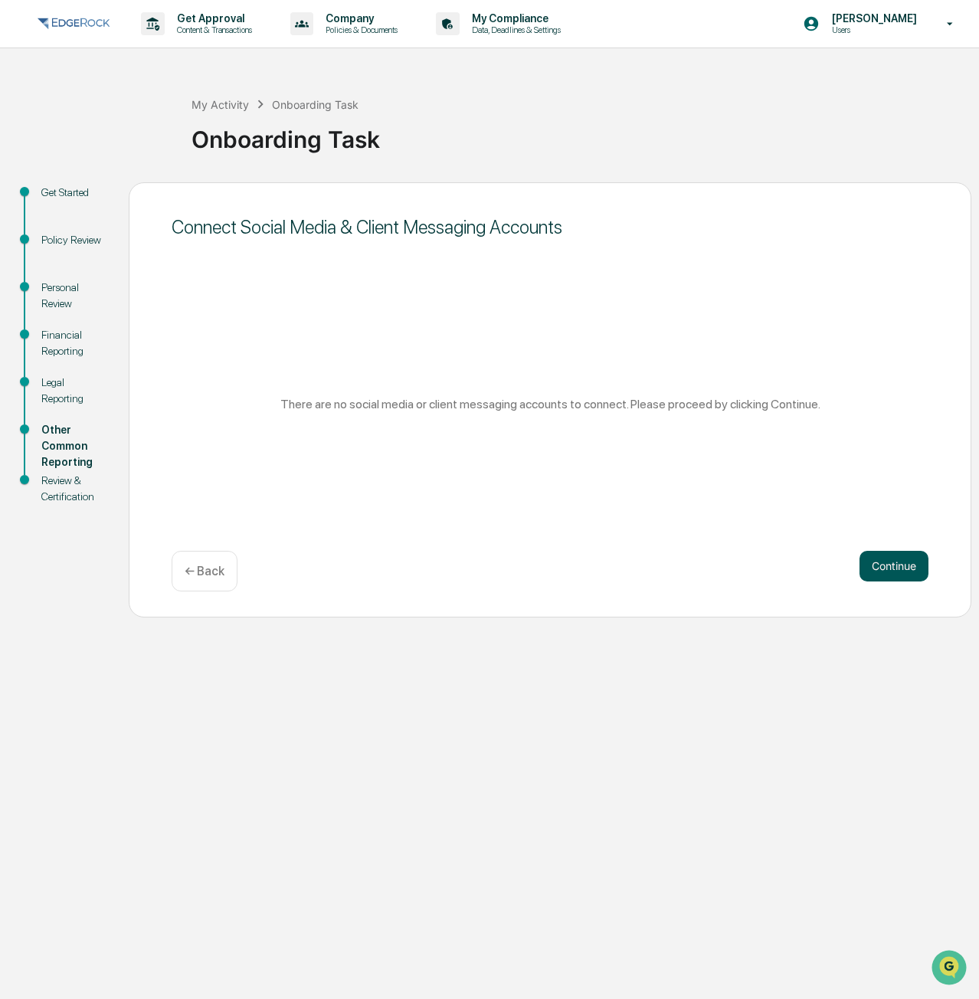
click at [899, 569] on button "Continue" at bounding box center [893, 566] width 69 height 31
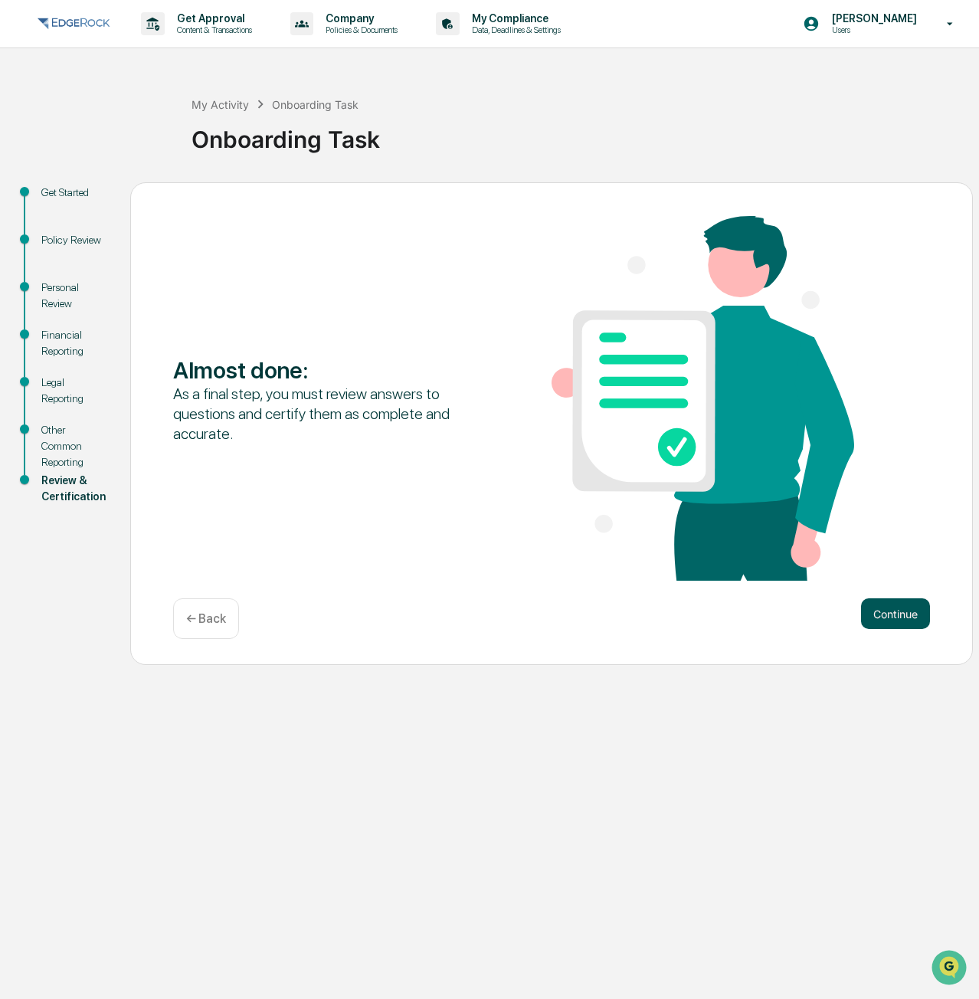
click at [888, 607] on button "Continue" at bounding box center [895, 613] width 69 height 31
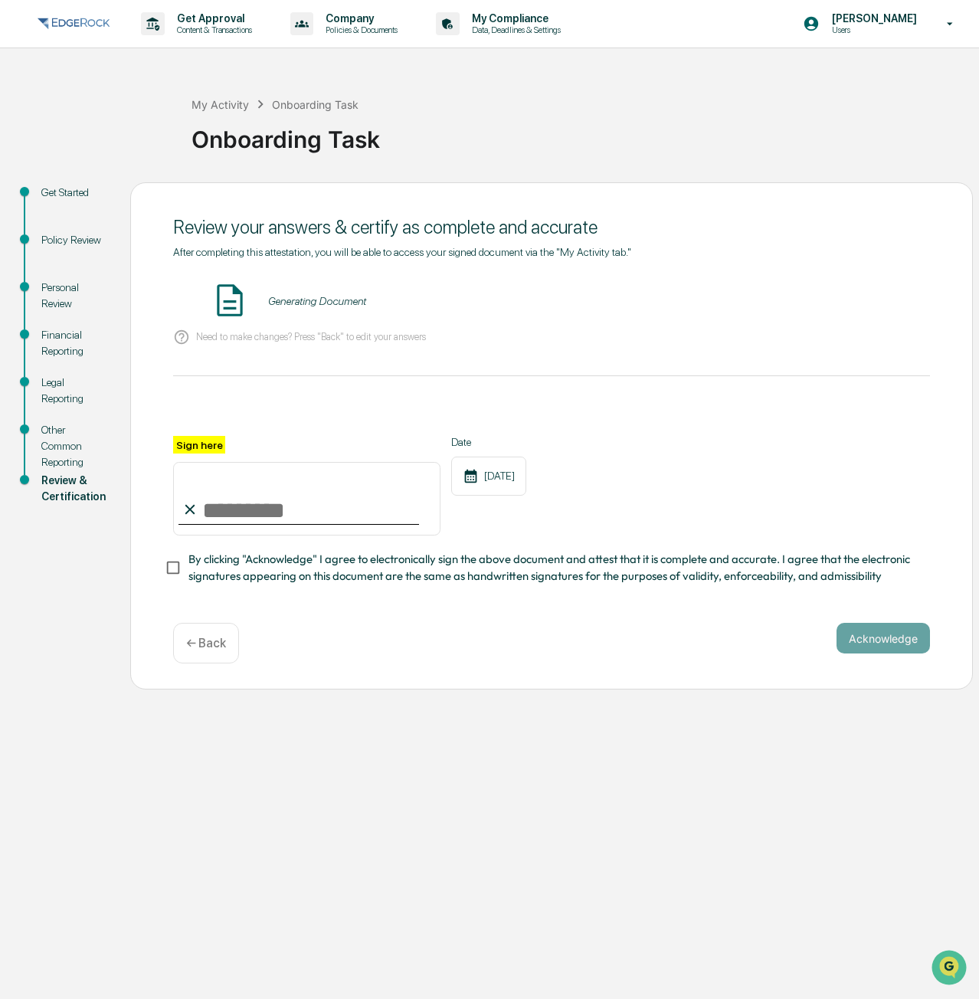
click at [219, 510] on input "Sign here" at bounding box center [306, 499] width 267 height 74
type input "**********"
click at [881, 639] on button "Acknowledge" at bounding box center [882, 638] width 93 height 31
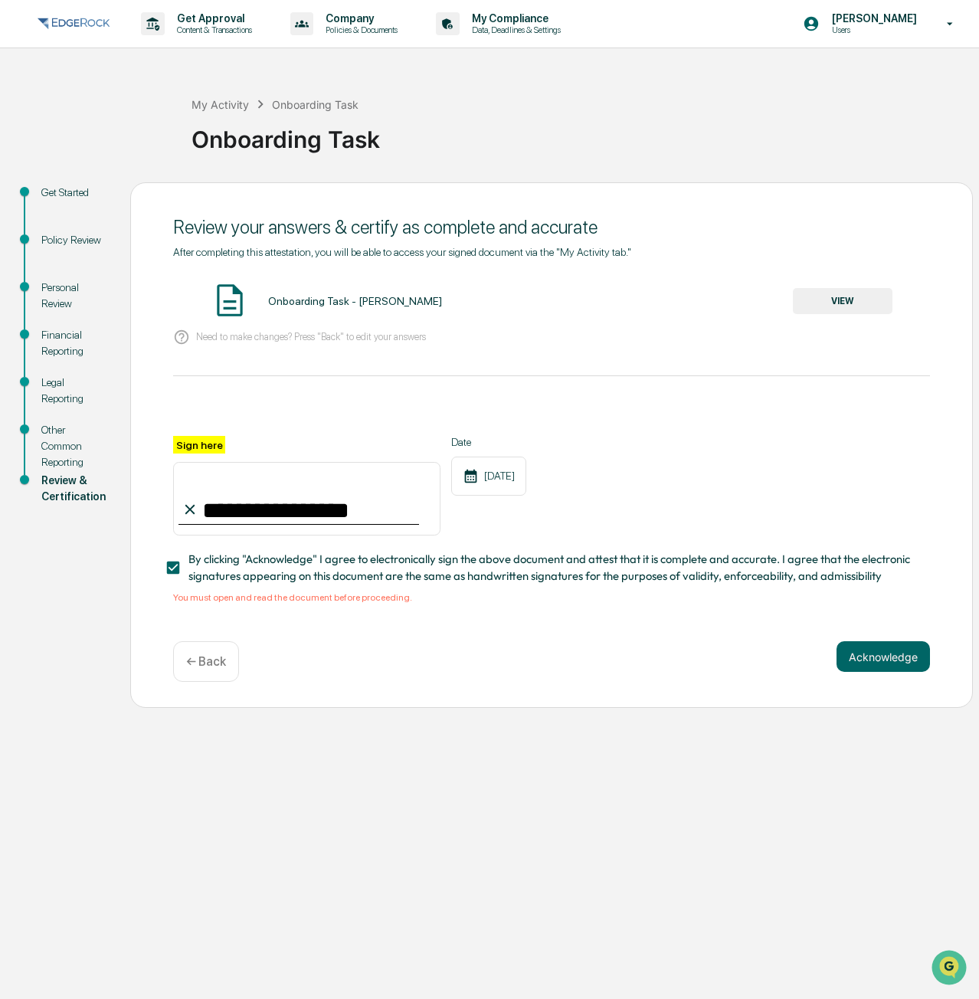
click at [852, 302] on button "VIEW" at bounding box center [843, 301] width 100 height 26
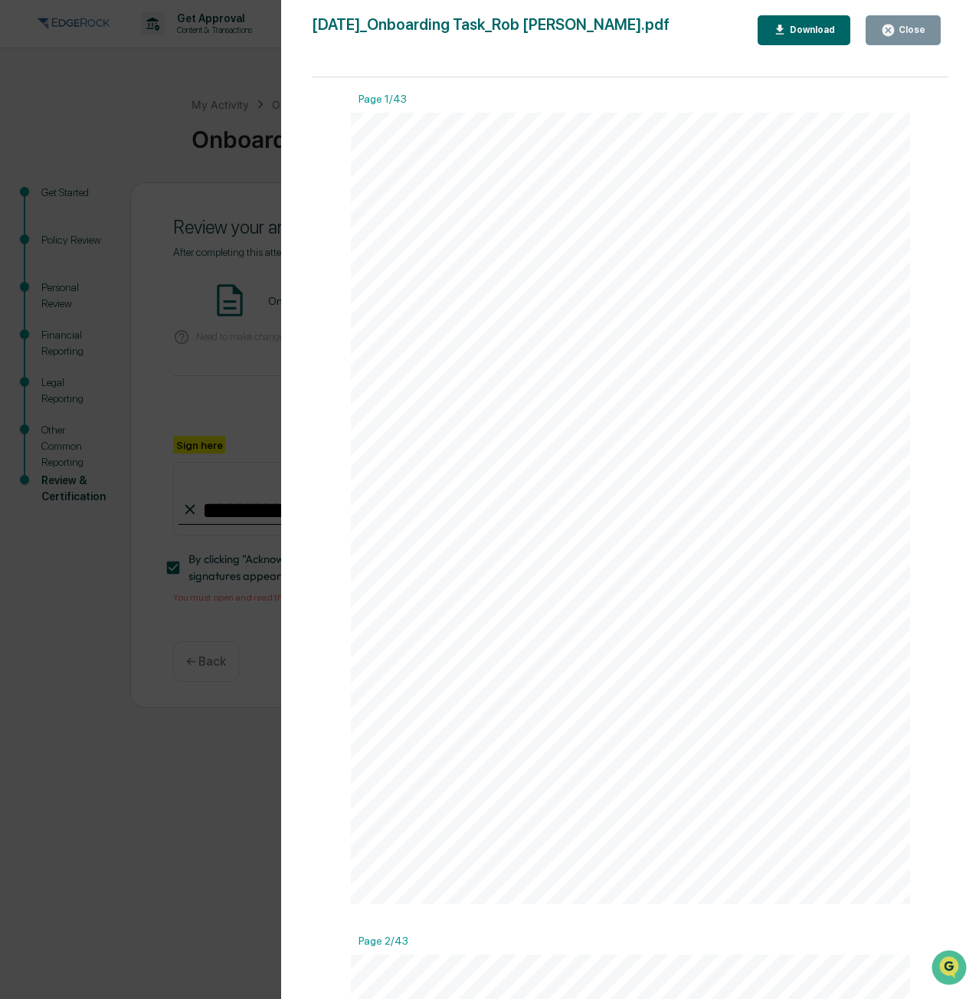
click at [912, 32] on div "Close" at bounding box center [910, 30] width 30 height 11
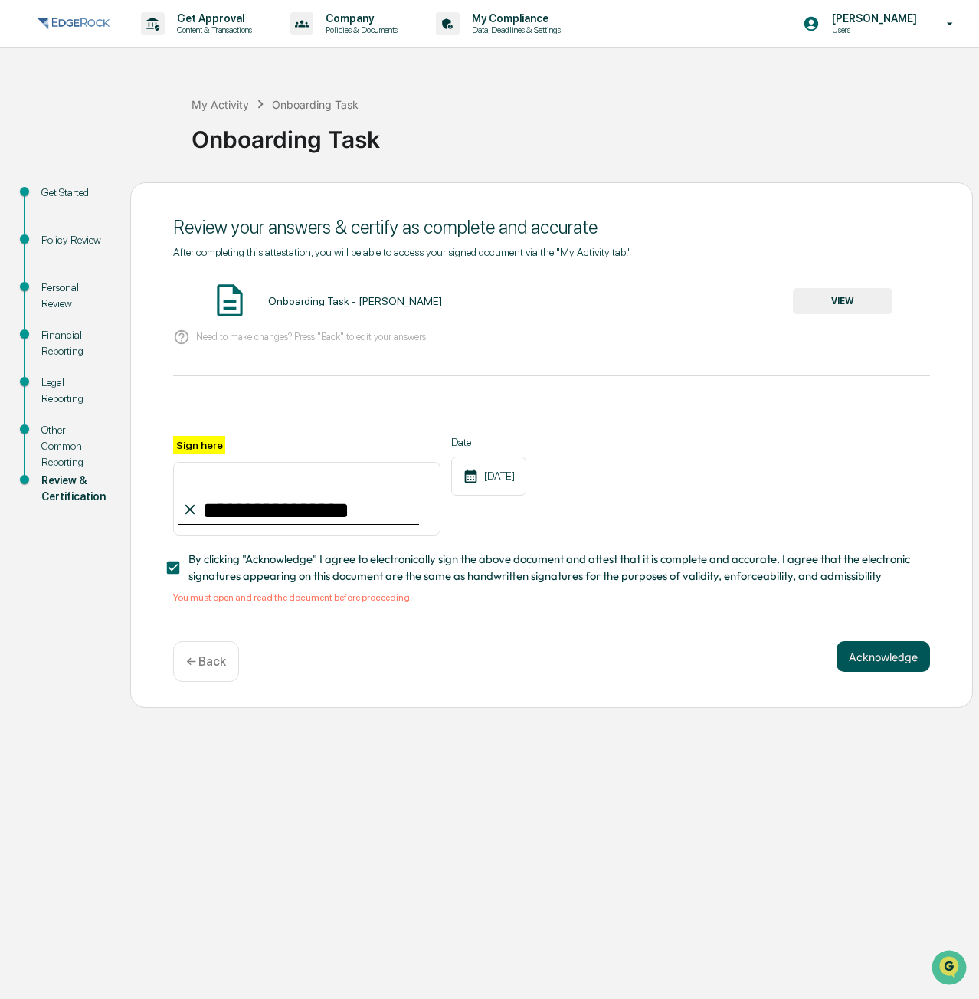
click at [908, 669] on button "Acknowledge" at bounding box center [882, 656] width 93 height 31
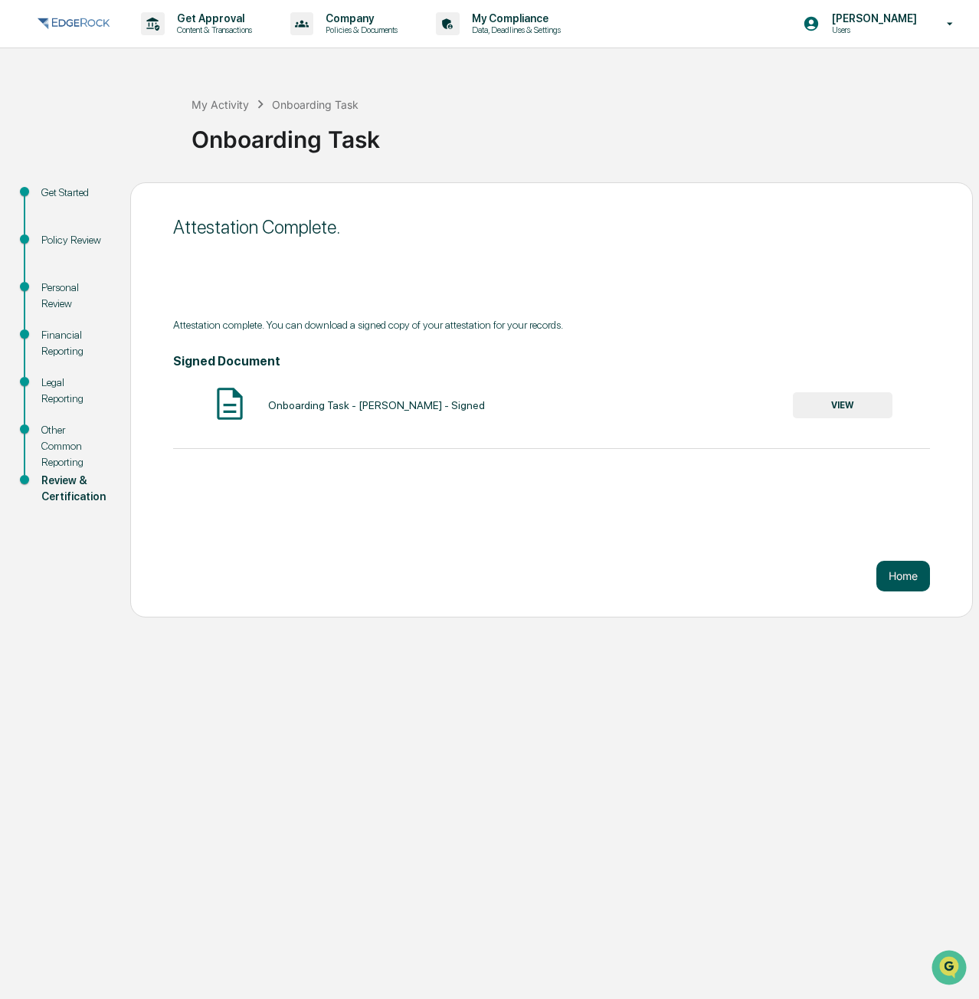
click at [907, 570] on button "Home" at bounding box center [903, 576] width 54 height 31
